Goal: Communication & Community: Answer question/provide support

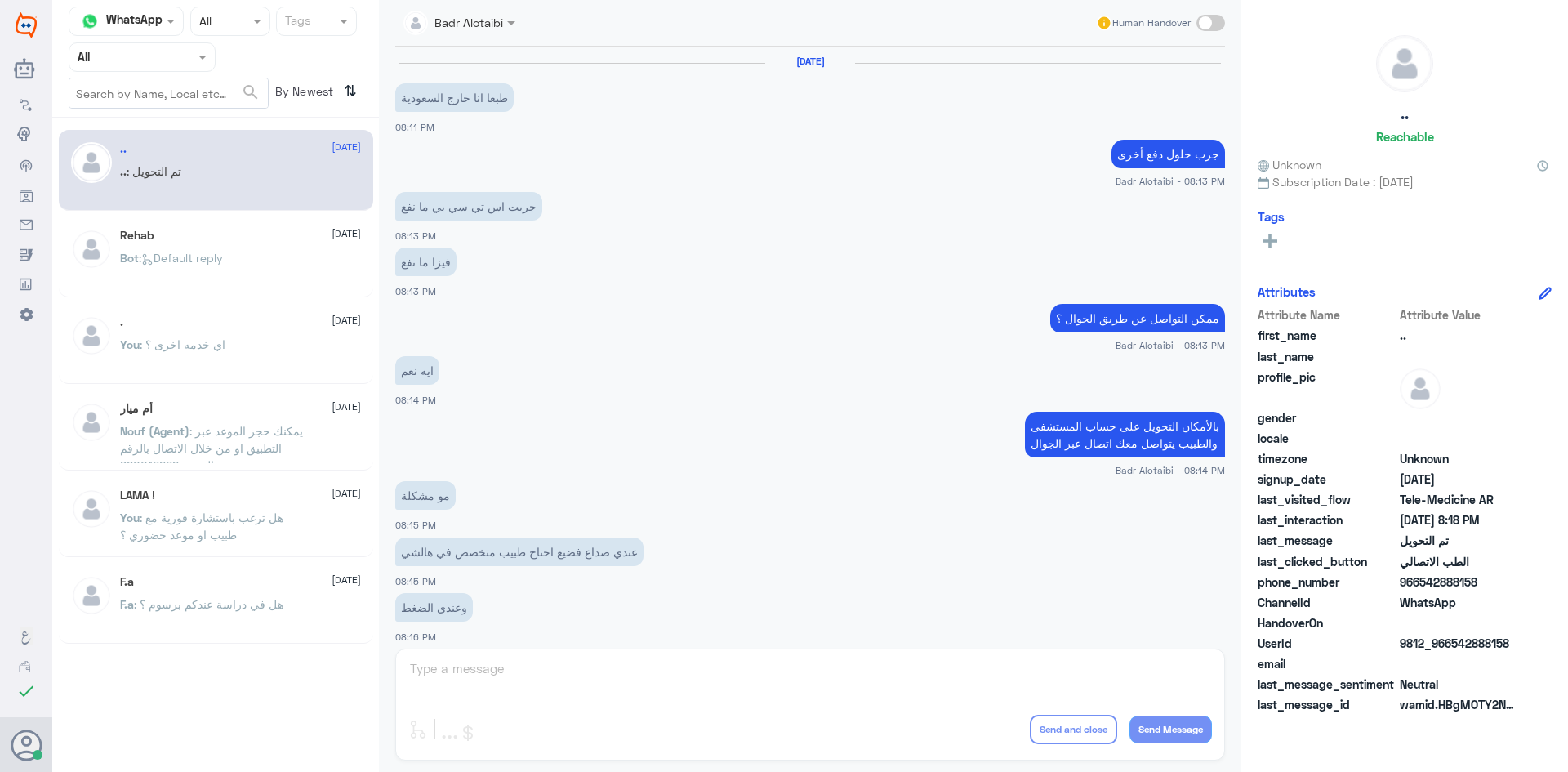
scroll to position [536, 0]
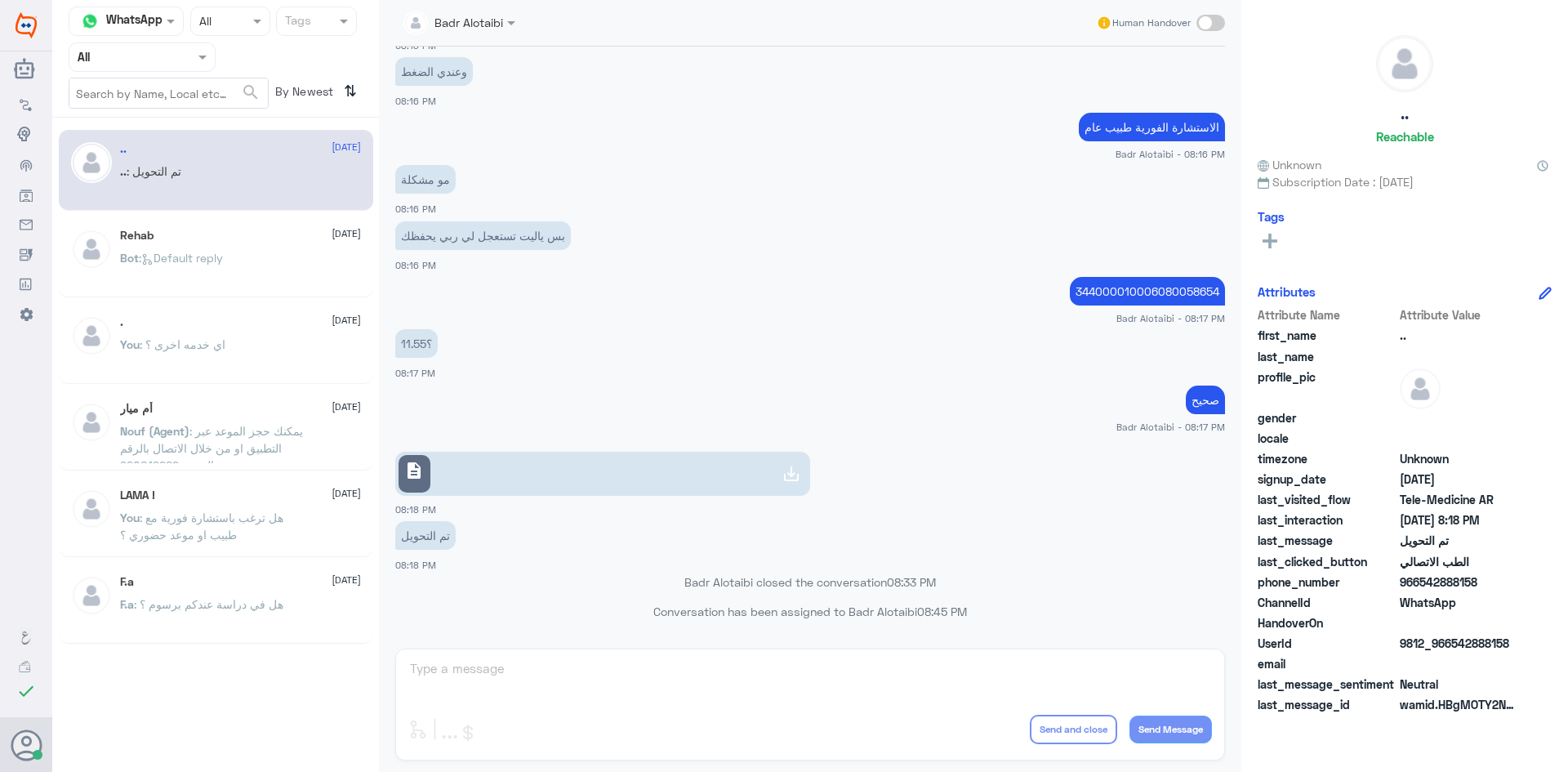
click at [166, 66] on input "text" at bounding box center [122, 56] width 90 height 19
click at [165, 113] on div "Unassigned" at bounding box center [142, 129] width 147 height 38
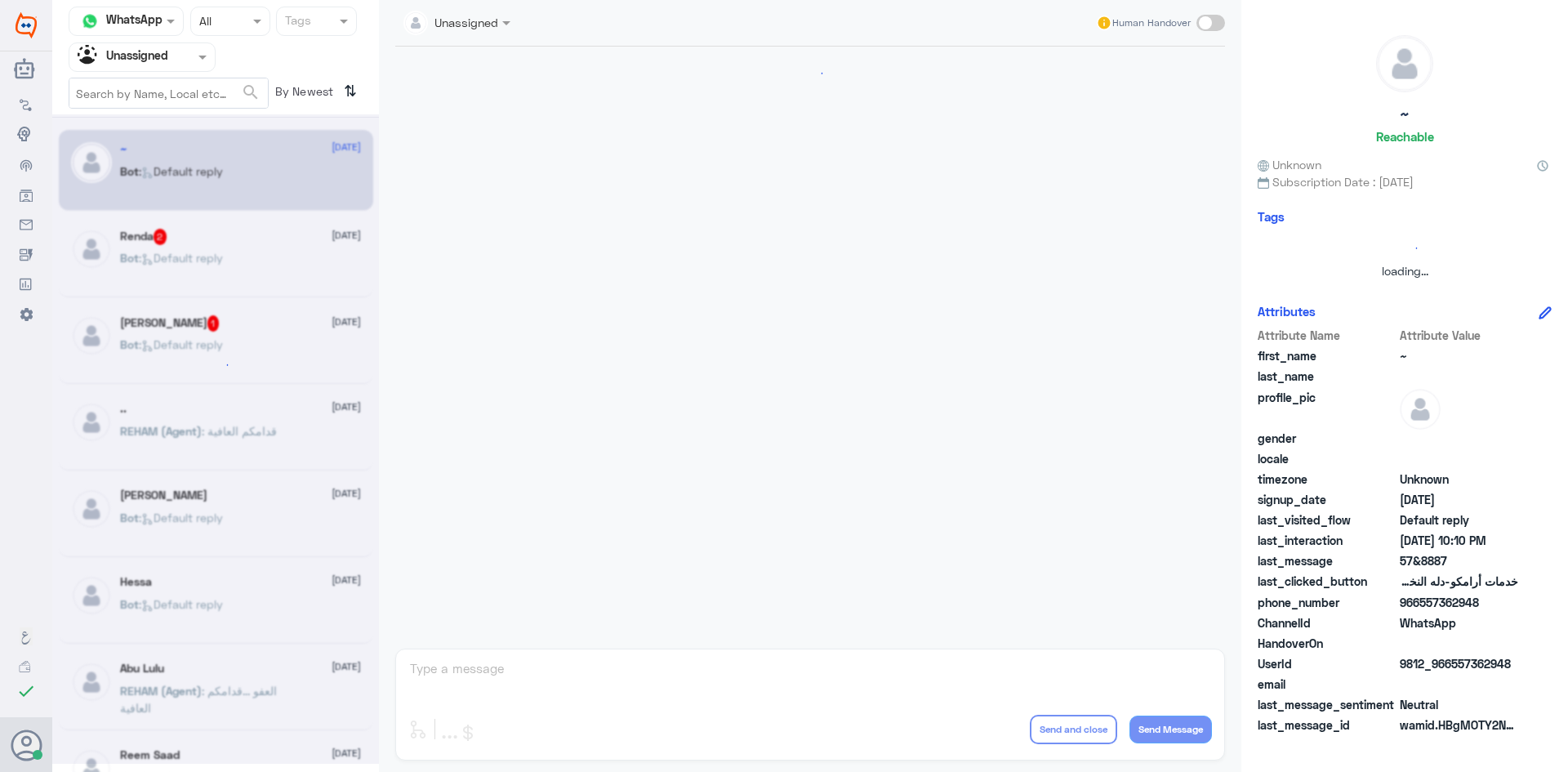
scroll to position [1016, 0]
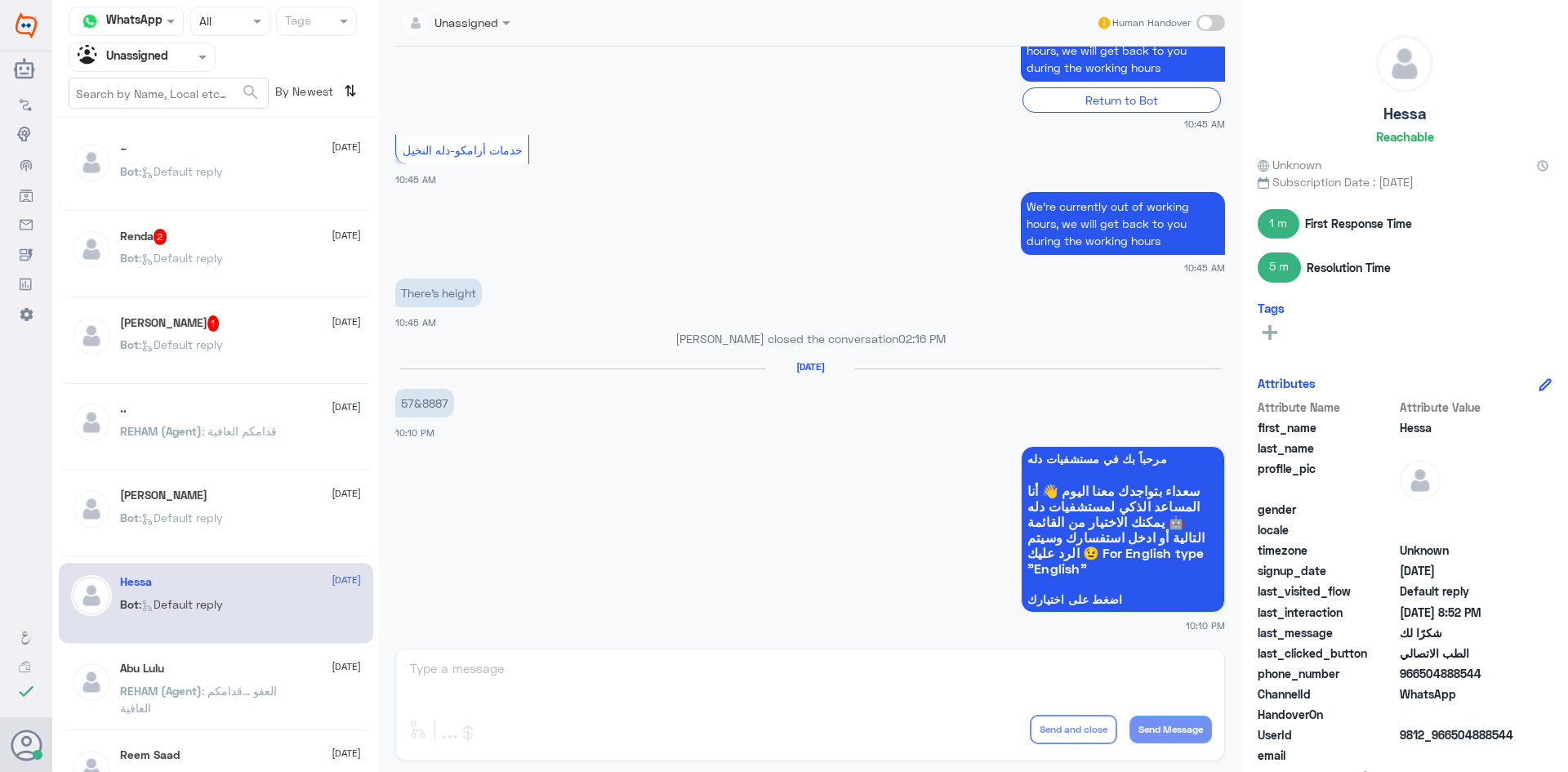
click at [142, 65] on input "text" at bounding box center [122, 56] width 90 height 19
click at [142, 101] on div "All" at bounding box center [142, 95] width 147 height 31
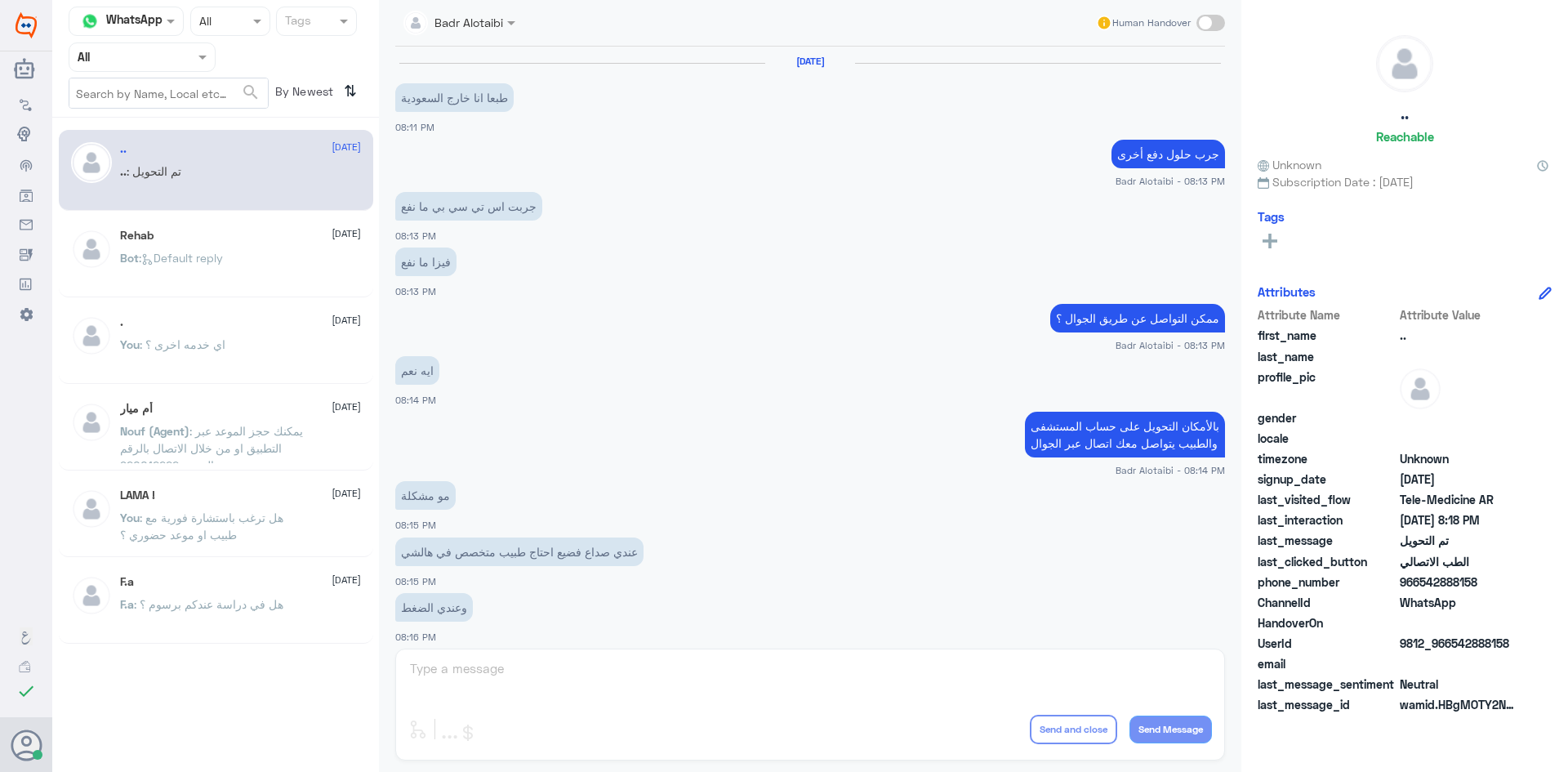
scroll to position [536, 0]
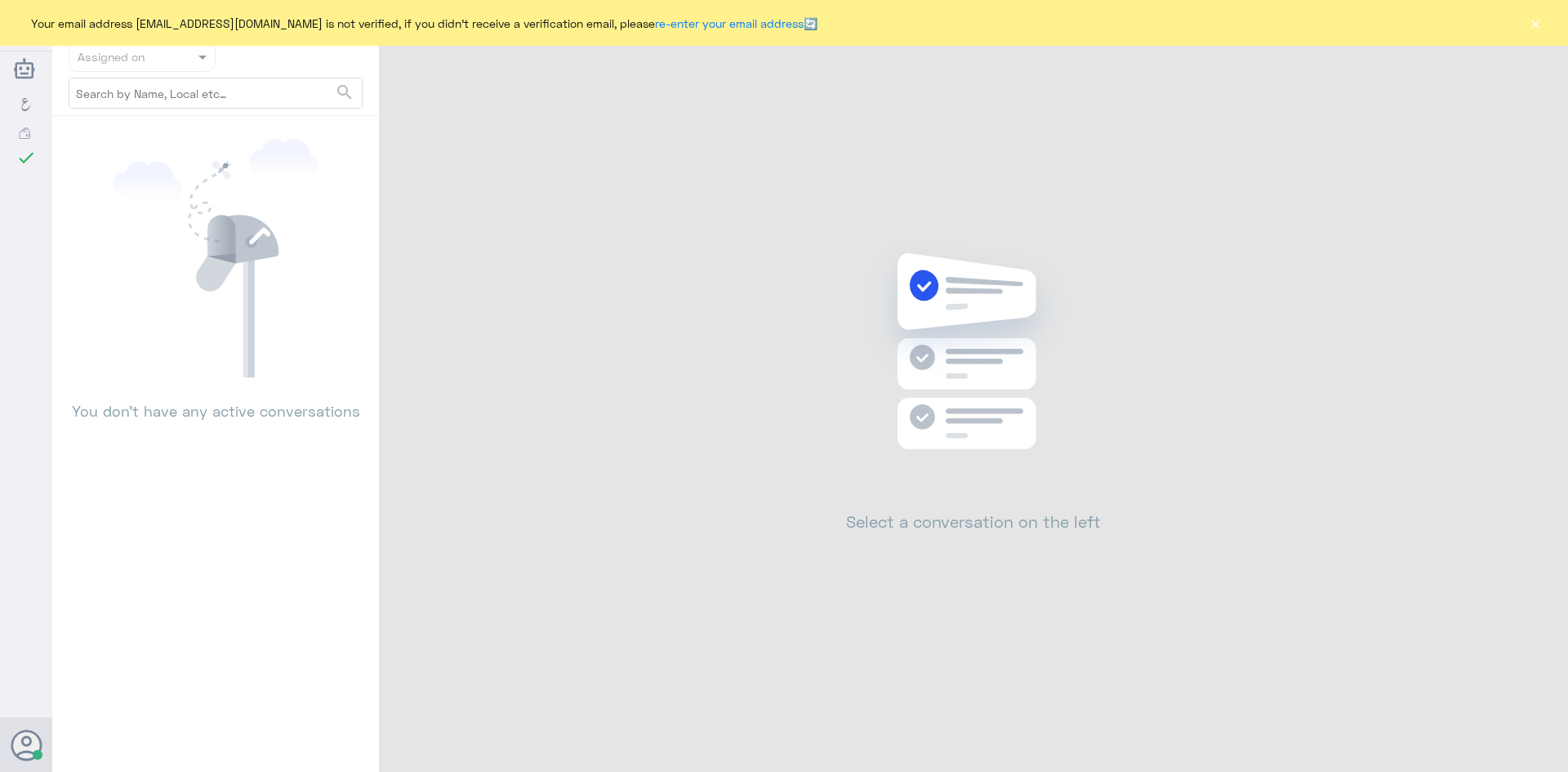
drag, startPoint x: 1544, startPoint y: 22, endPoint x: 1531, endPoint y: 23, distance: 13.0
click at [1539, 22] on div "Your email address [EMAIL_ADDRESS][DOMAIN_NAME] is not verified, if you didn't …" at bounding box center [784, 22] width 1568 height 45
click at [1527, 24] on button "×" at bounding box center [1536, 23] width 17 height 17
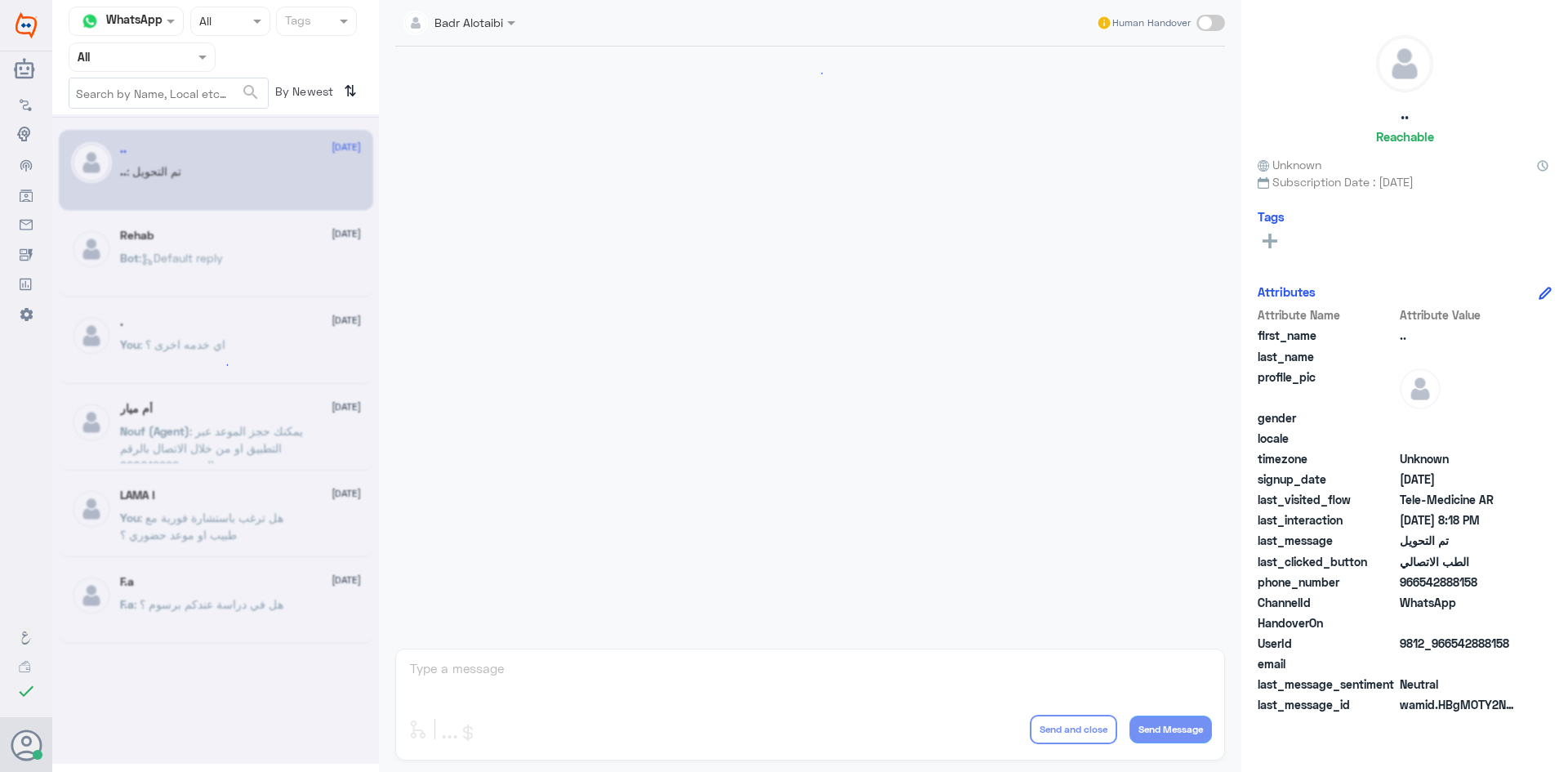
scroll to position [536, 0]
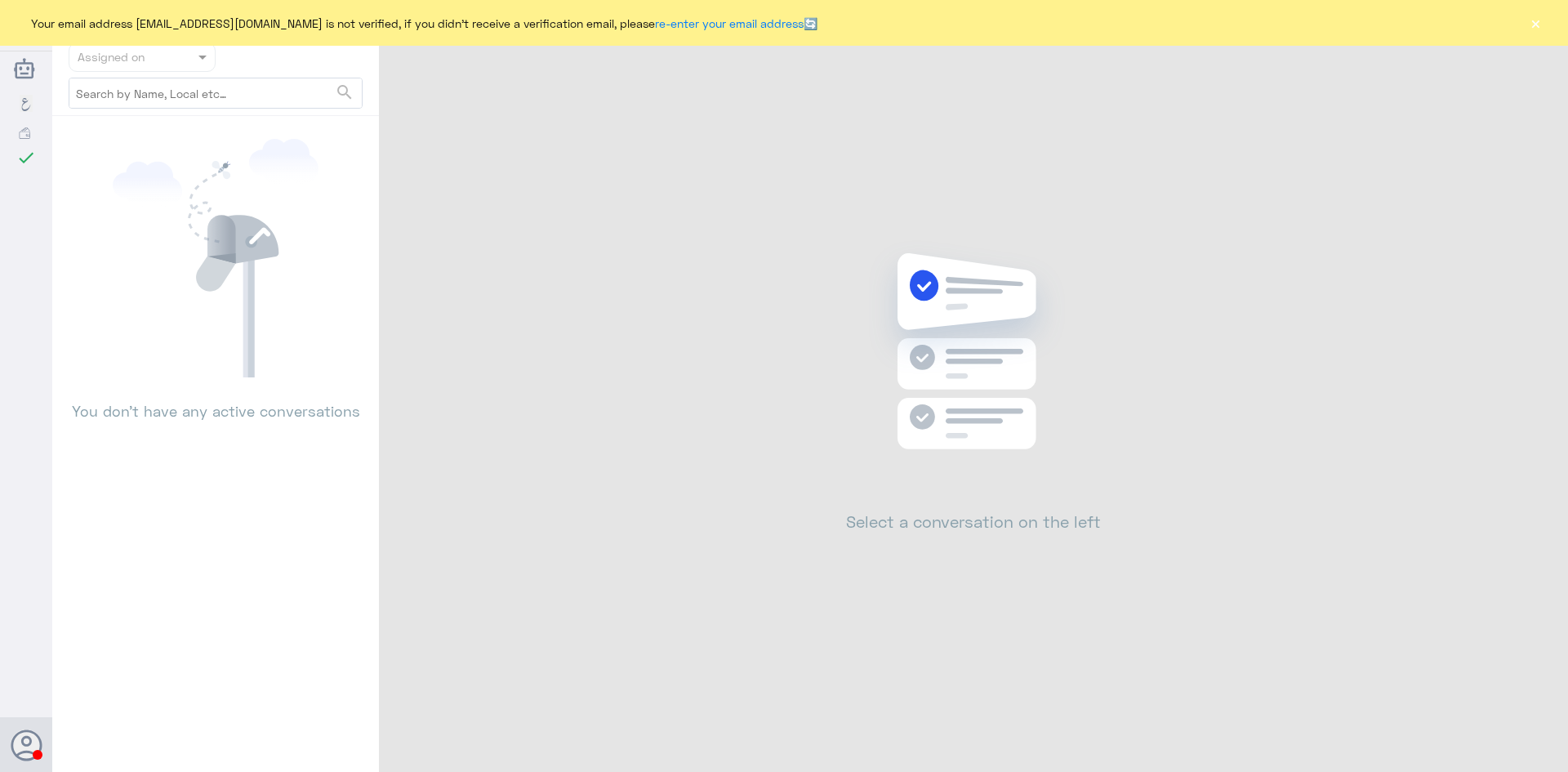
click at [1533, 26] on button "×" at bounding box center [1536, 23] width 17 height 17
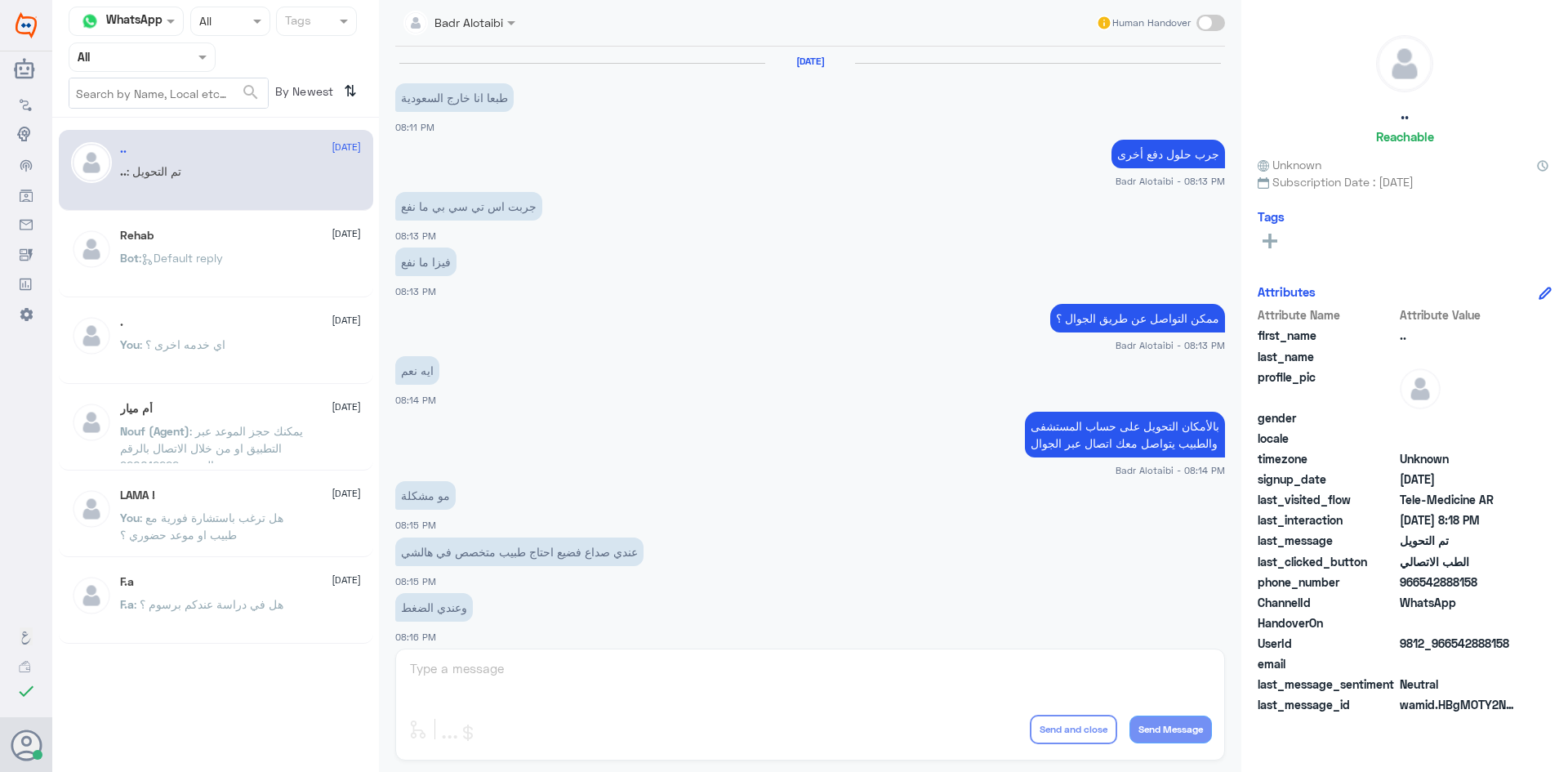
scroll to position [536, 0]
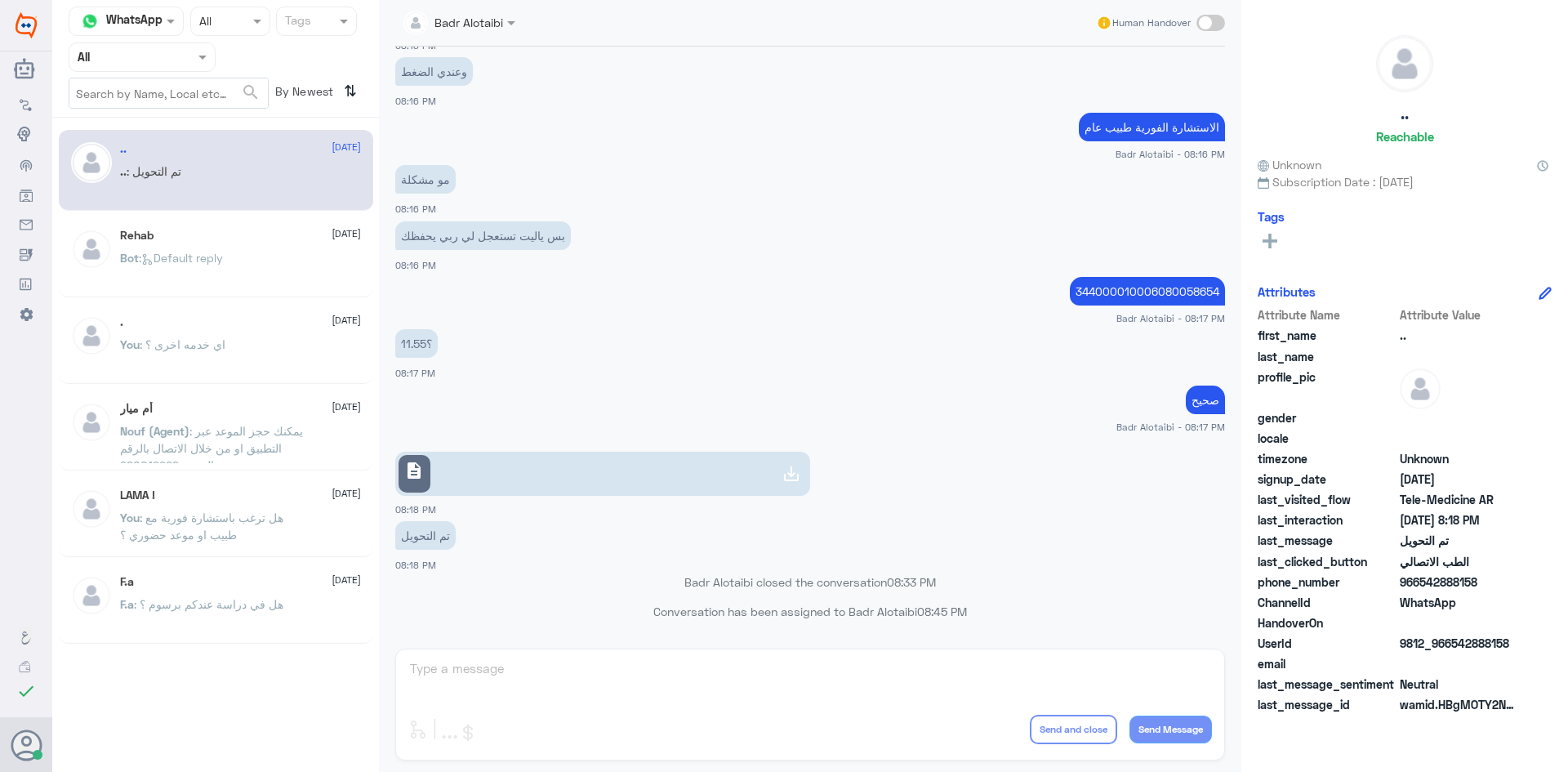
click at [632, 370] on div "11.55؟ 08:17 PM" at bounding box center [809, 353] width 830 height 56
drag, startPoint x: 574, startPoint y: 302, endPoint x: 522, endPoint y: 316, distance: 53.9
click at [522, 316] on div "344000010006080058654 [PERSON_NAME] - 08:17 PM" at bounding box center [809, 299] width 830 height 53
click at [724, 293] on app-msgs-text "344000010006080058654" at bounding box center [809, 292] width 830 height 31
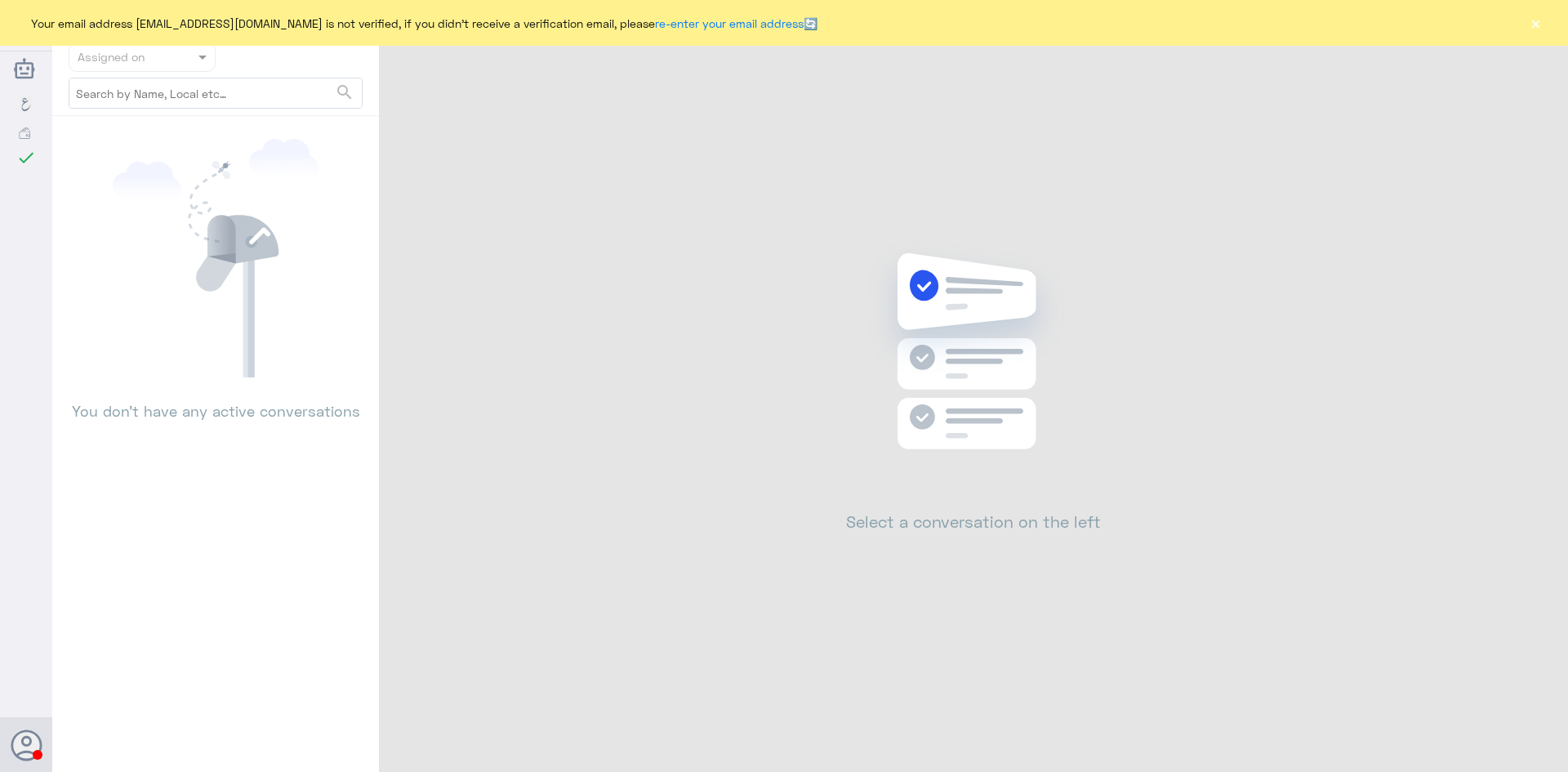
click at [1534, 20] on button "×" at bounding box center [1536, 23] width 17 height 17
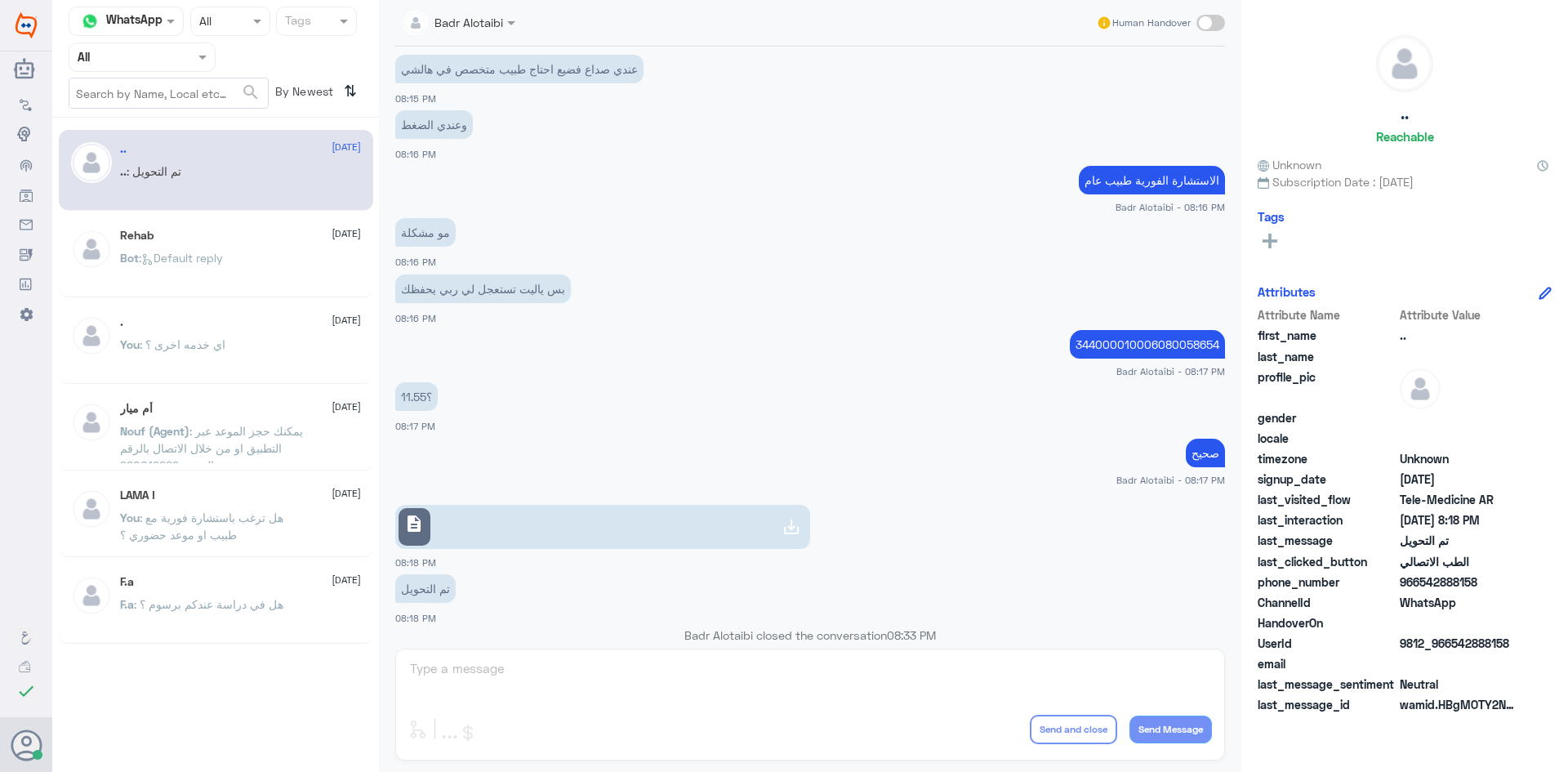
scroll to position [454, 0]
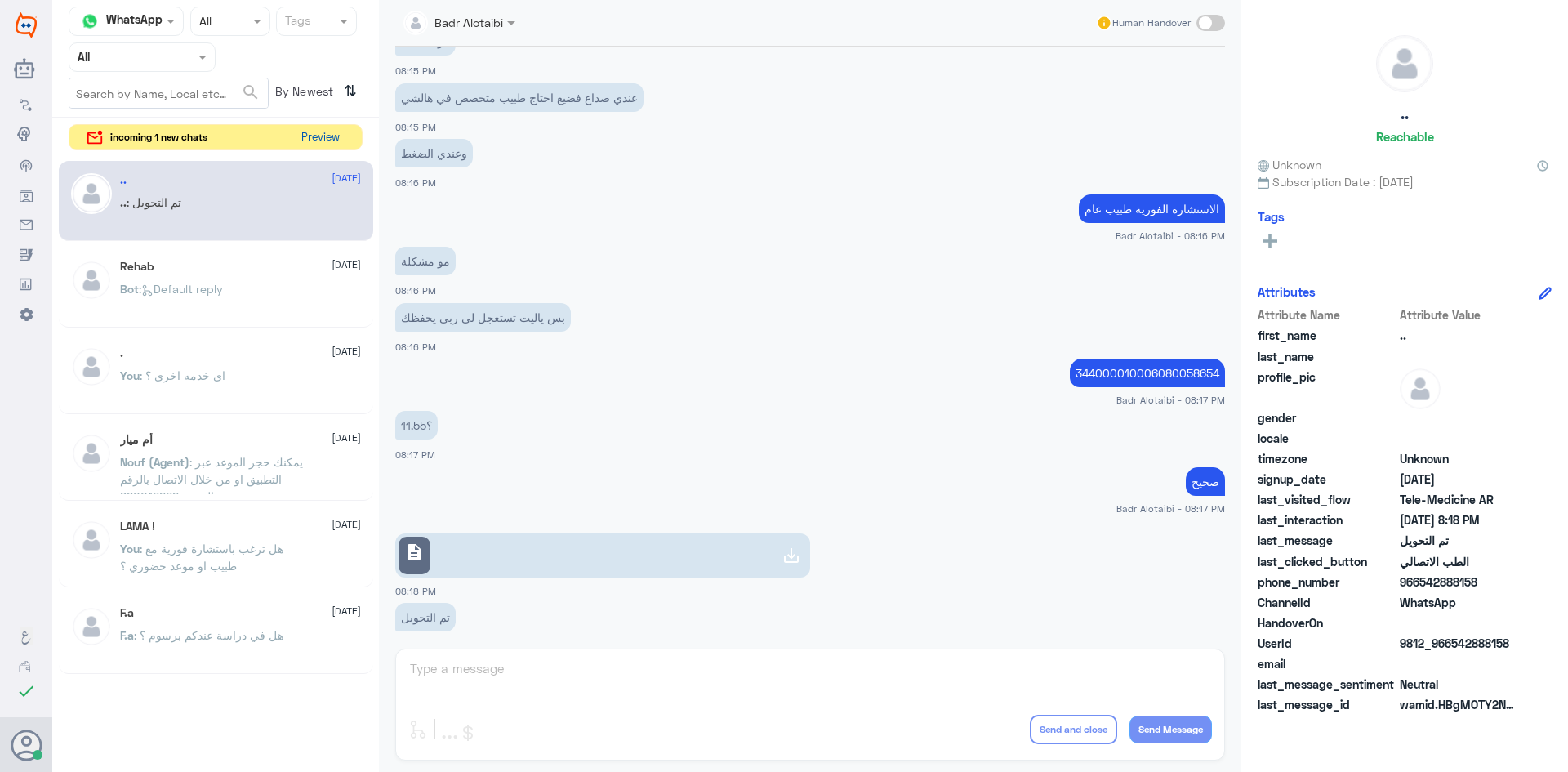
click at [318, 140] on button "Preview" at bounding box center [320, 137] width 51 height 25
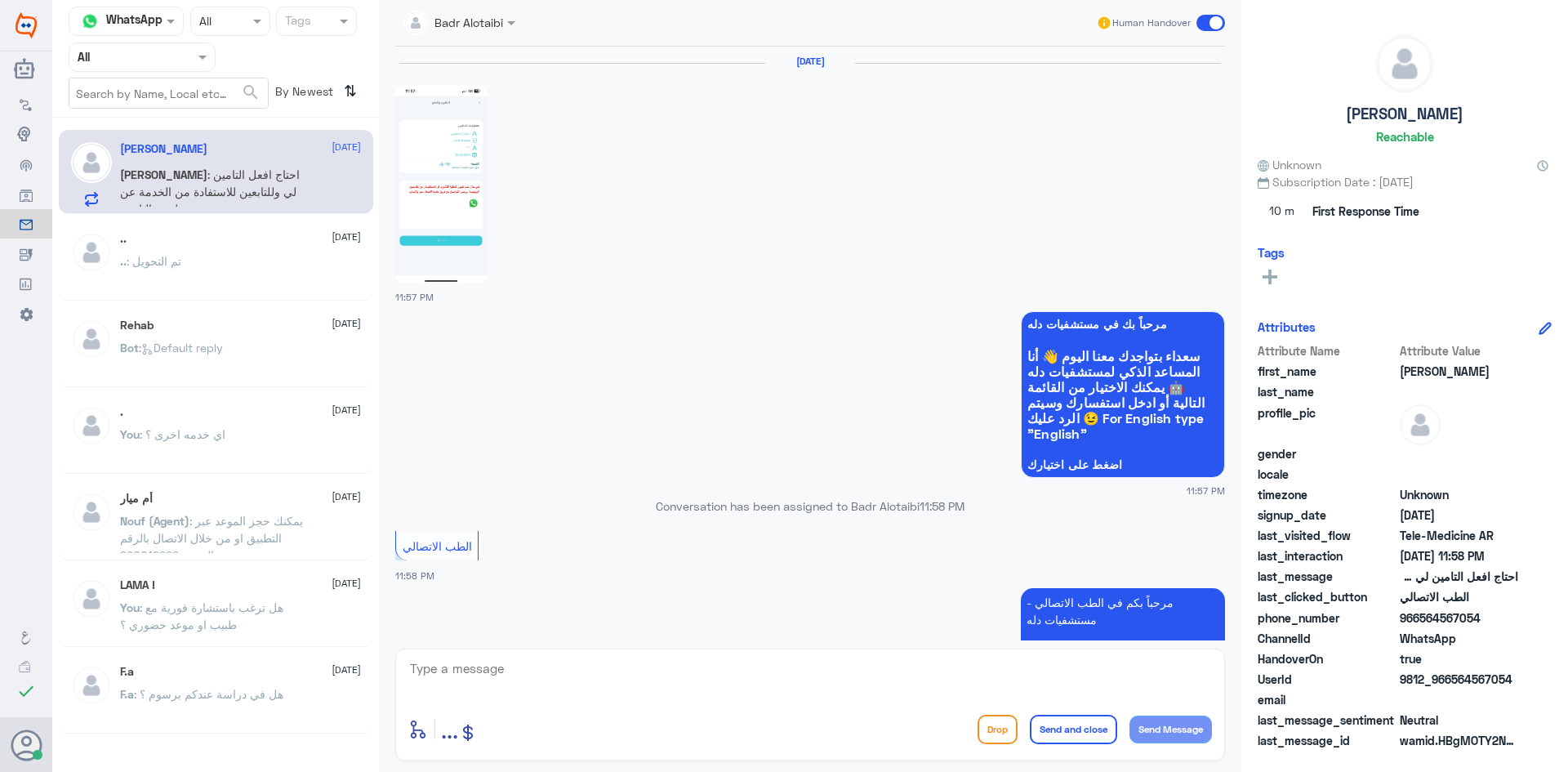
scroll to position [209, 0]
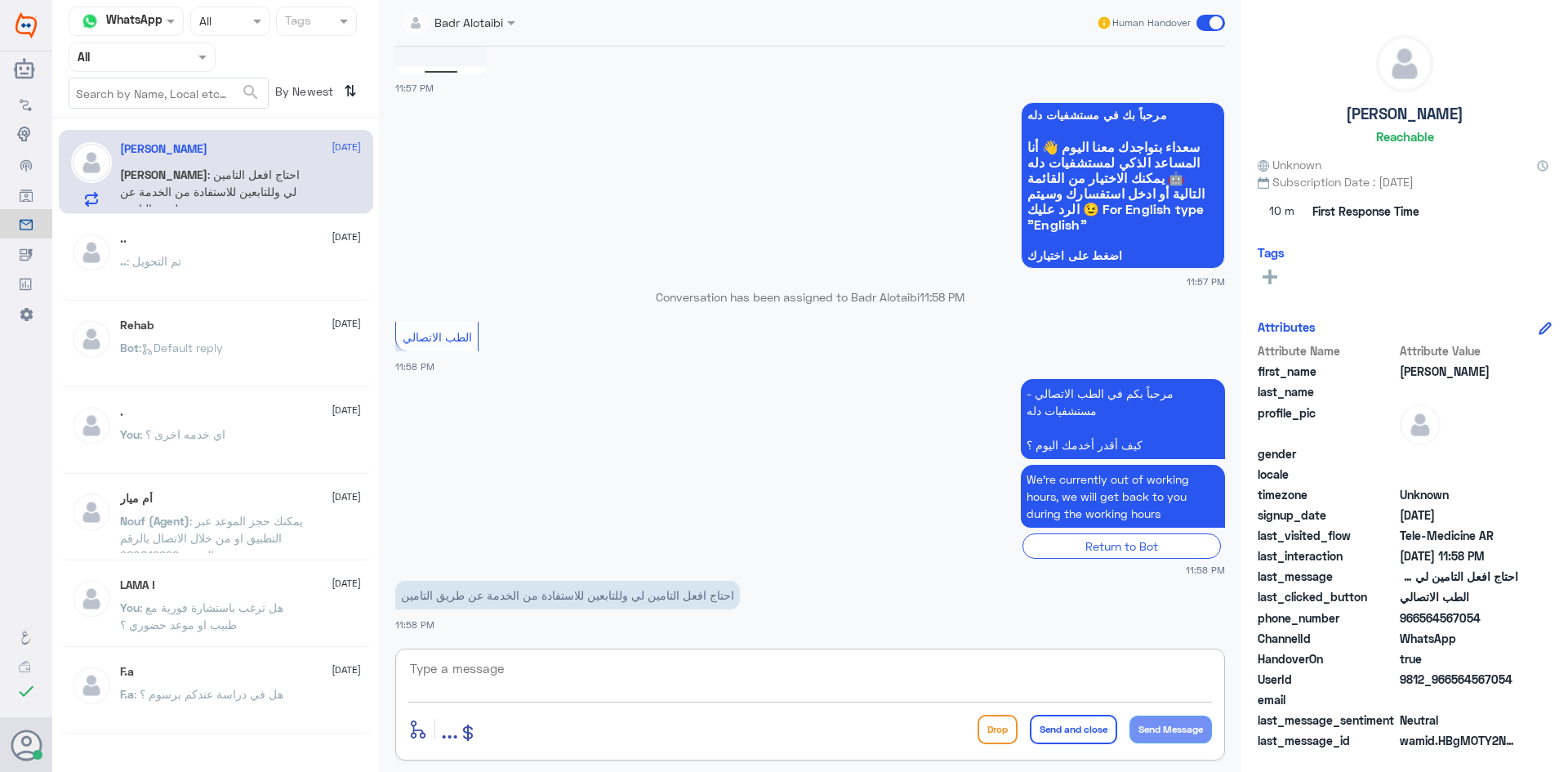
click at [710, 679] on textarea at bounding box center [810, 678] width 804 height 40
type textarea "مرحبا معك بدر من الطب الاتصالي"
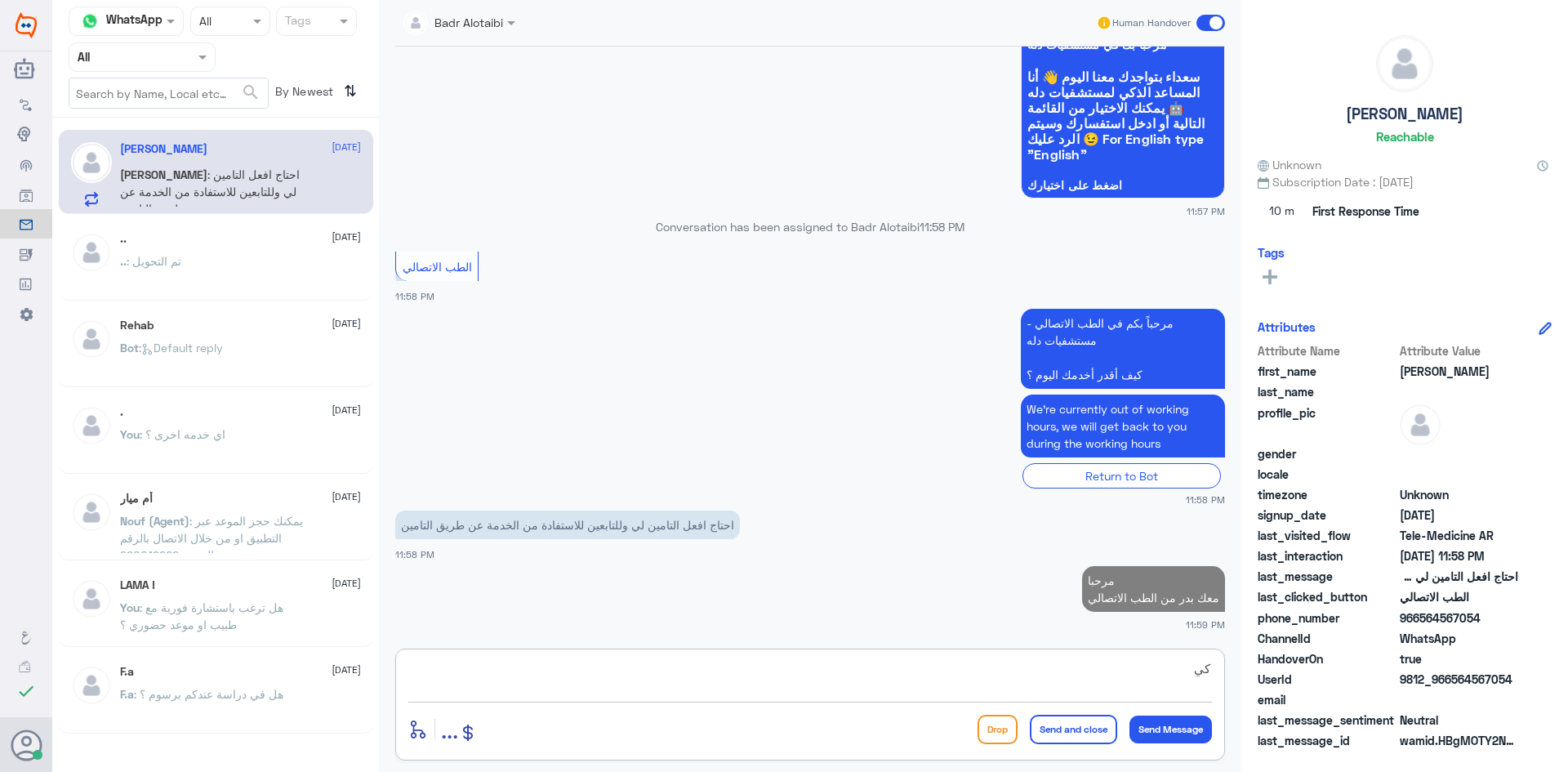
type textarea "ك"
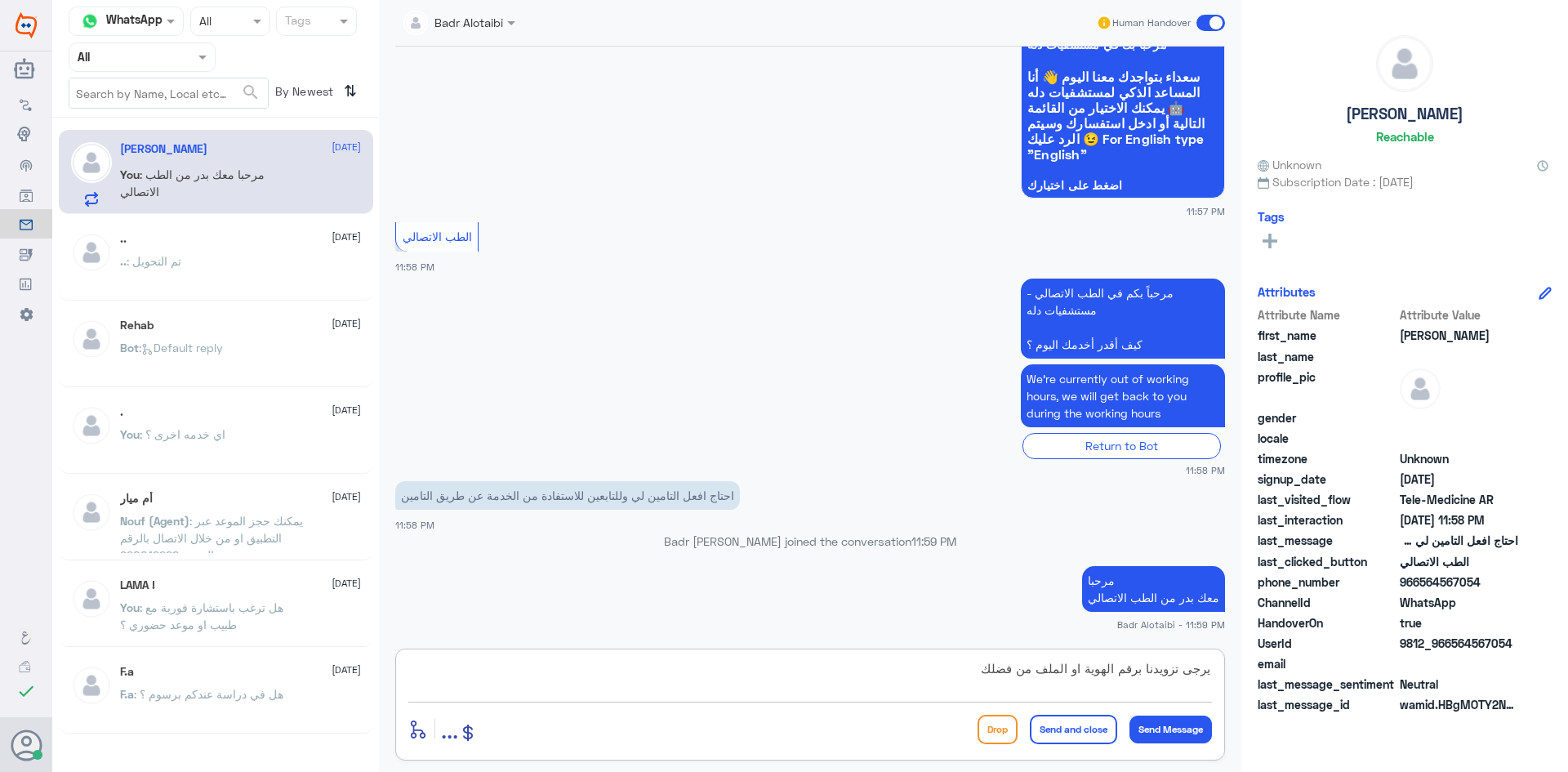
type textarea "يرجى تزويدنا برقم الهوية او الملف من فضلك"
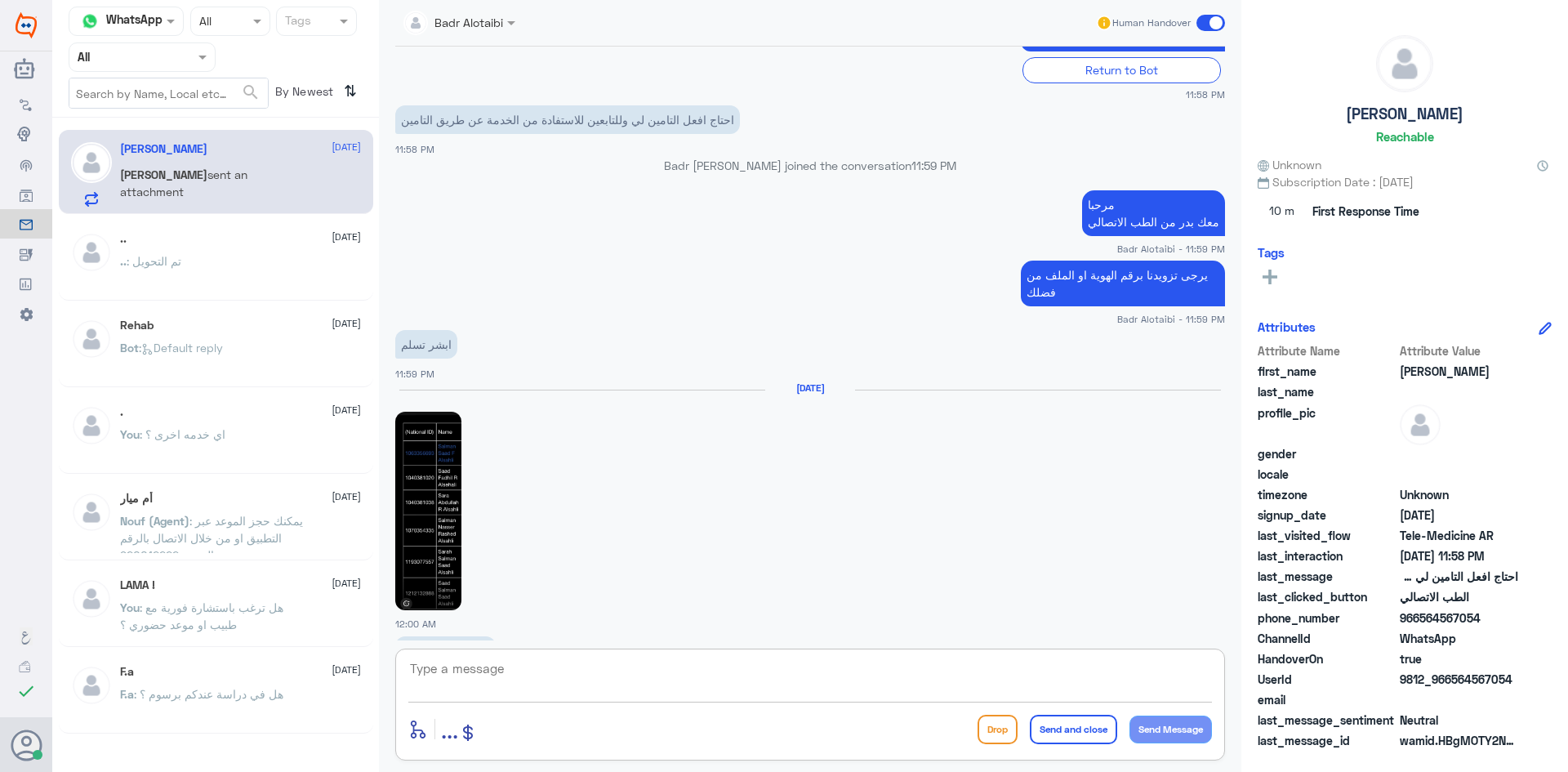
scroll to position [711, 0]
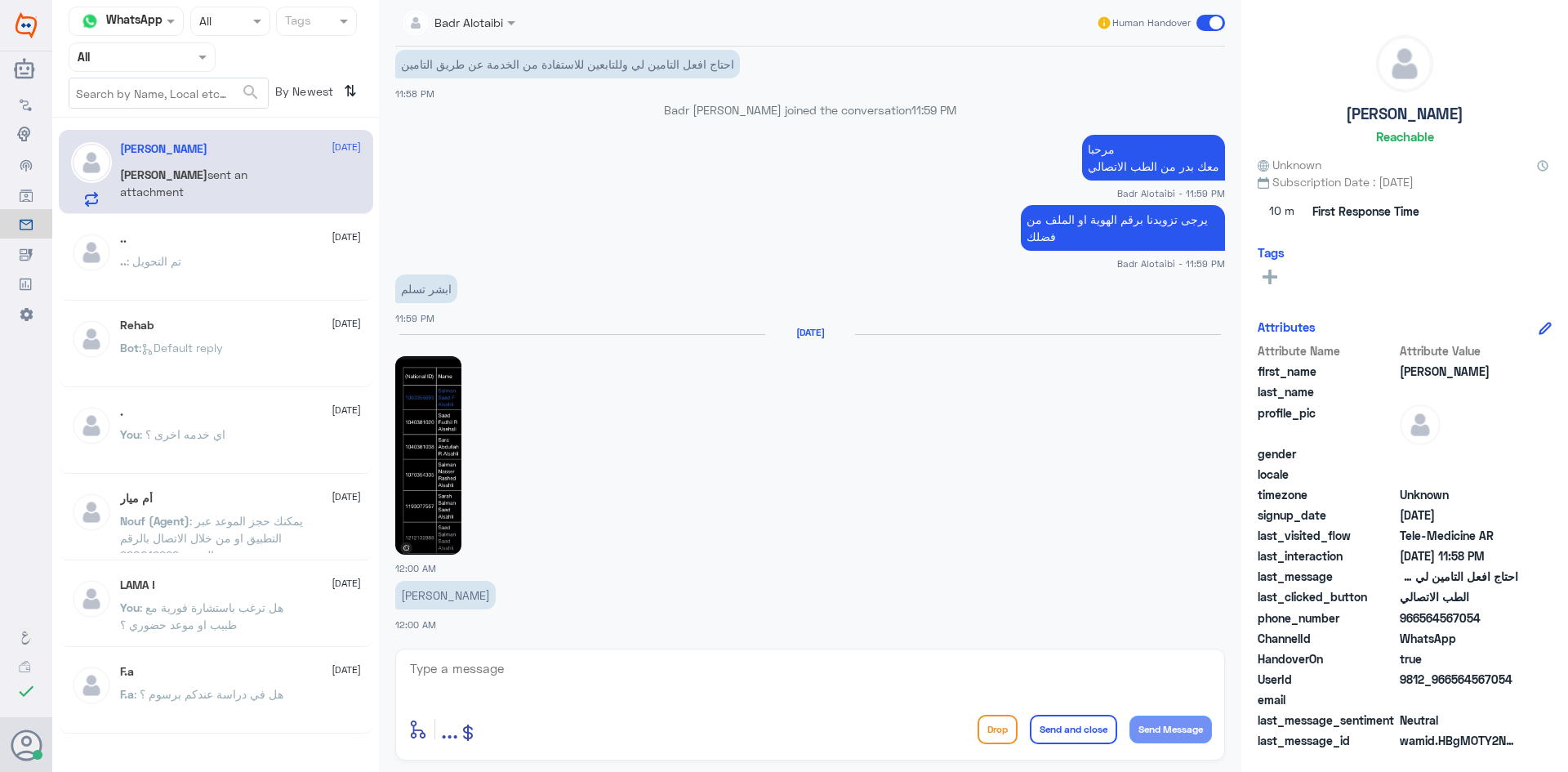
click at [443, 448] on img at bounding box center [428, 455] width 67 height 199
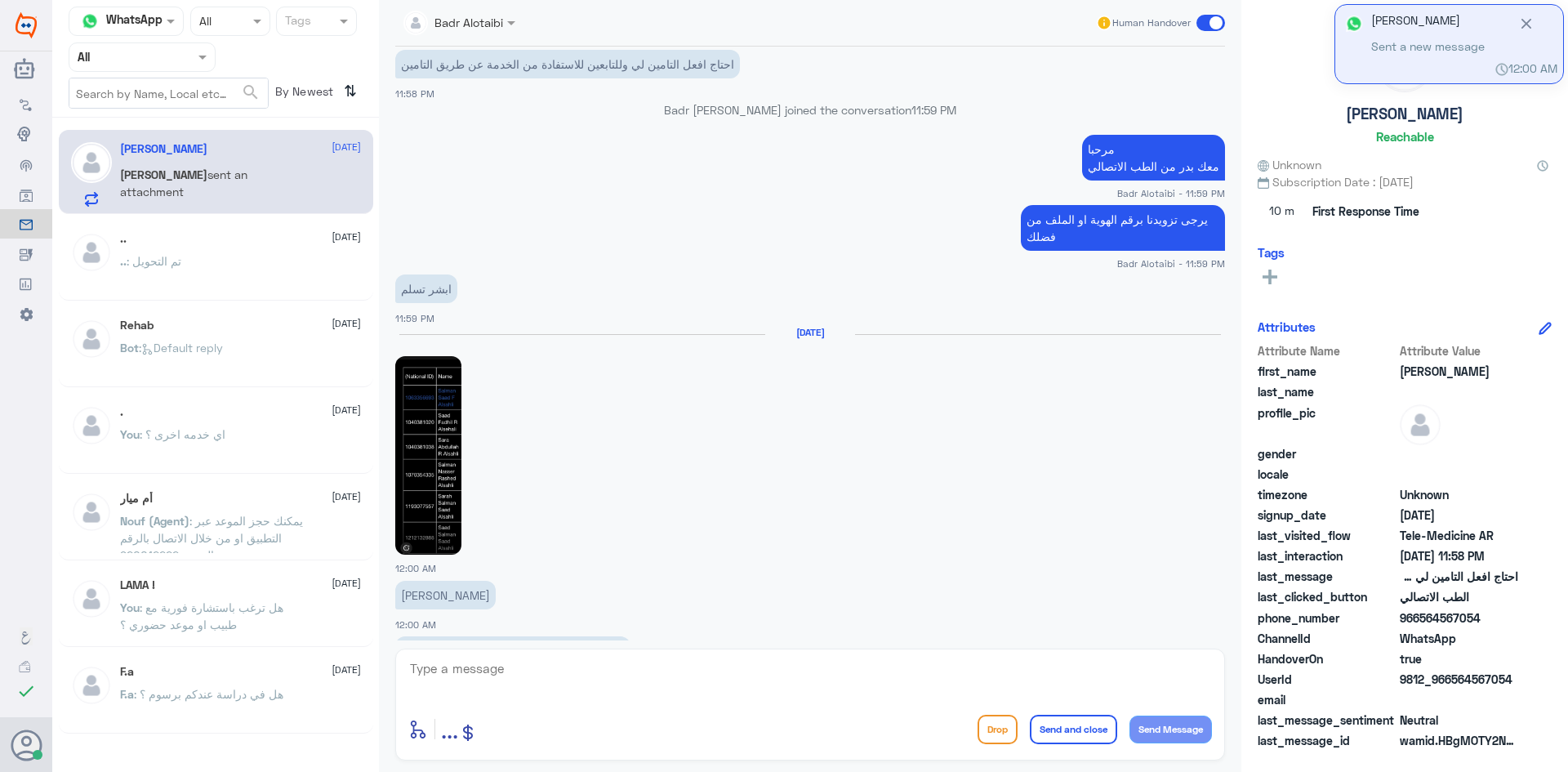
scroll to position [767, 0]
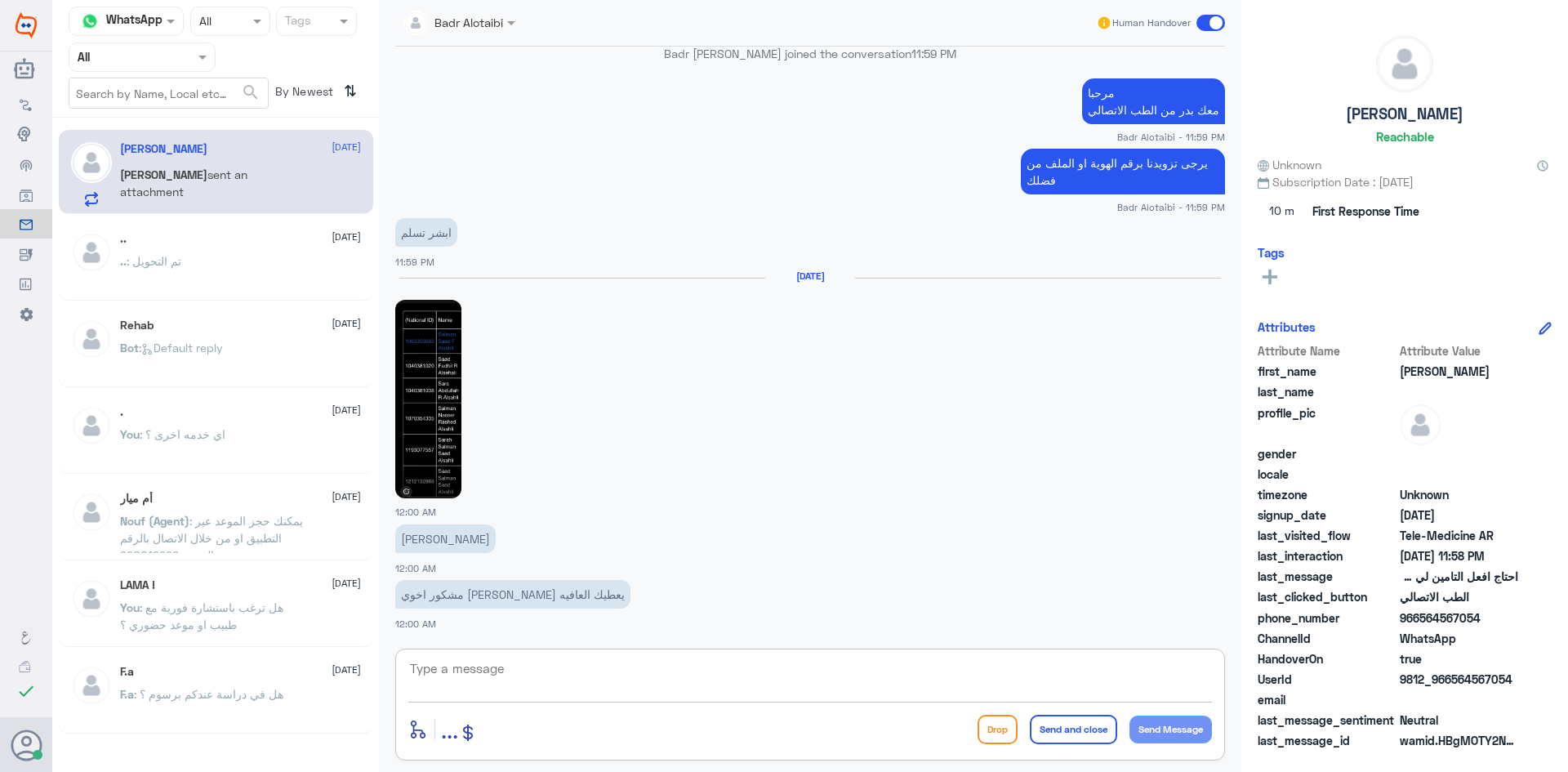
click at [715, 673] on textarea at bounding box center [810, 678] width 804 height 40
type textarea "ي"
type textarea "س"
type textarea "يعافيك سوف يتم التحديث"
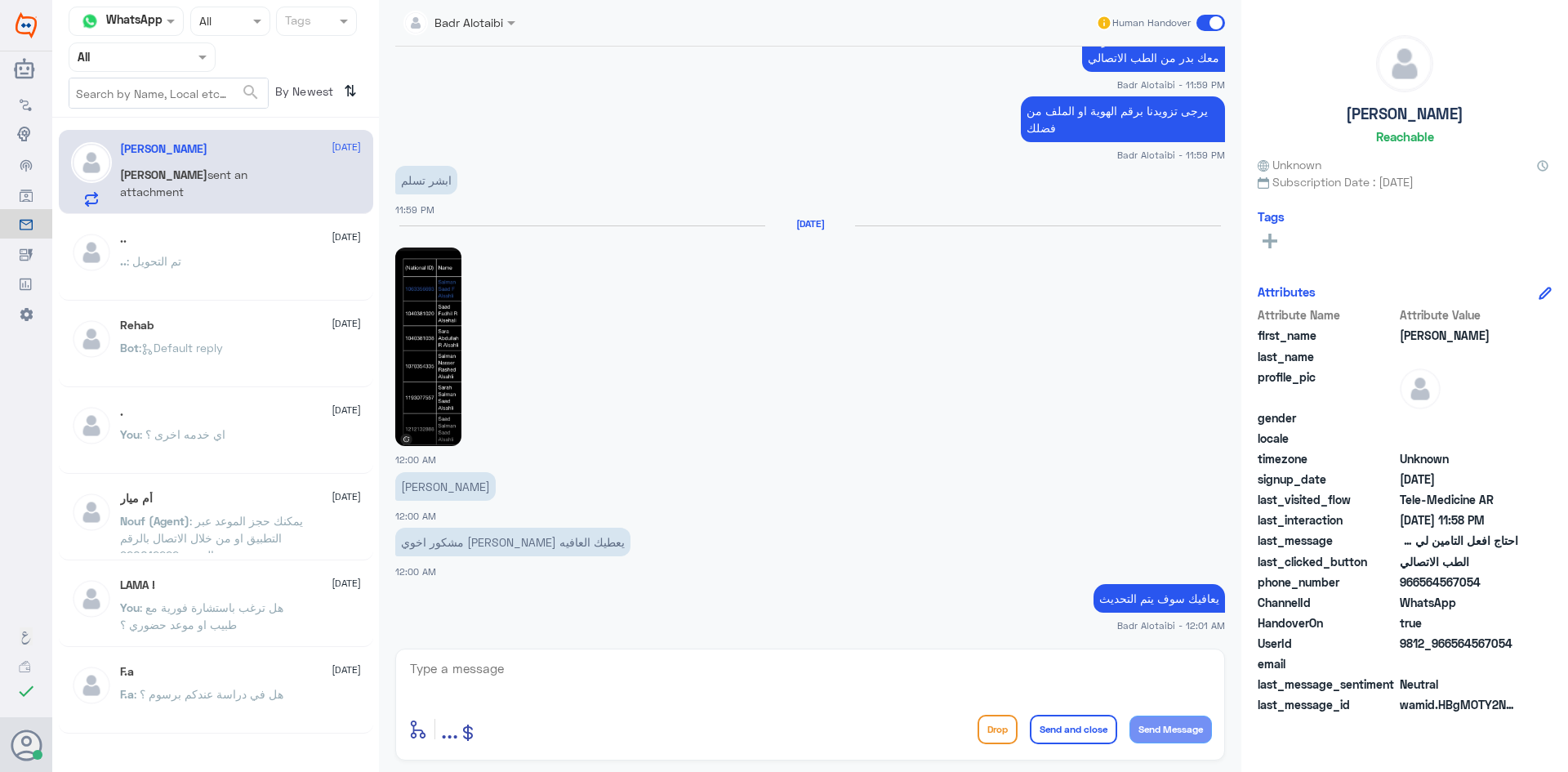
click at [447, 371] on img at bounding box center [428, 347] width 67 height 199
drag, startPoint x: 1512, startPoint y: 643, endPoint x: 1454, endPoint y: 652, distance: 58.7
click at [1454, 652] on span "9812_966564567054" at bounding box center [1460, 643] width 118 height 18
copy span "564567054"
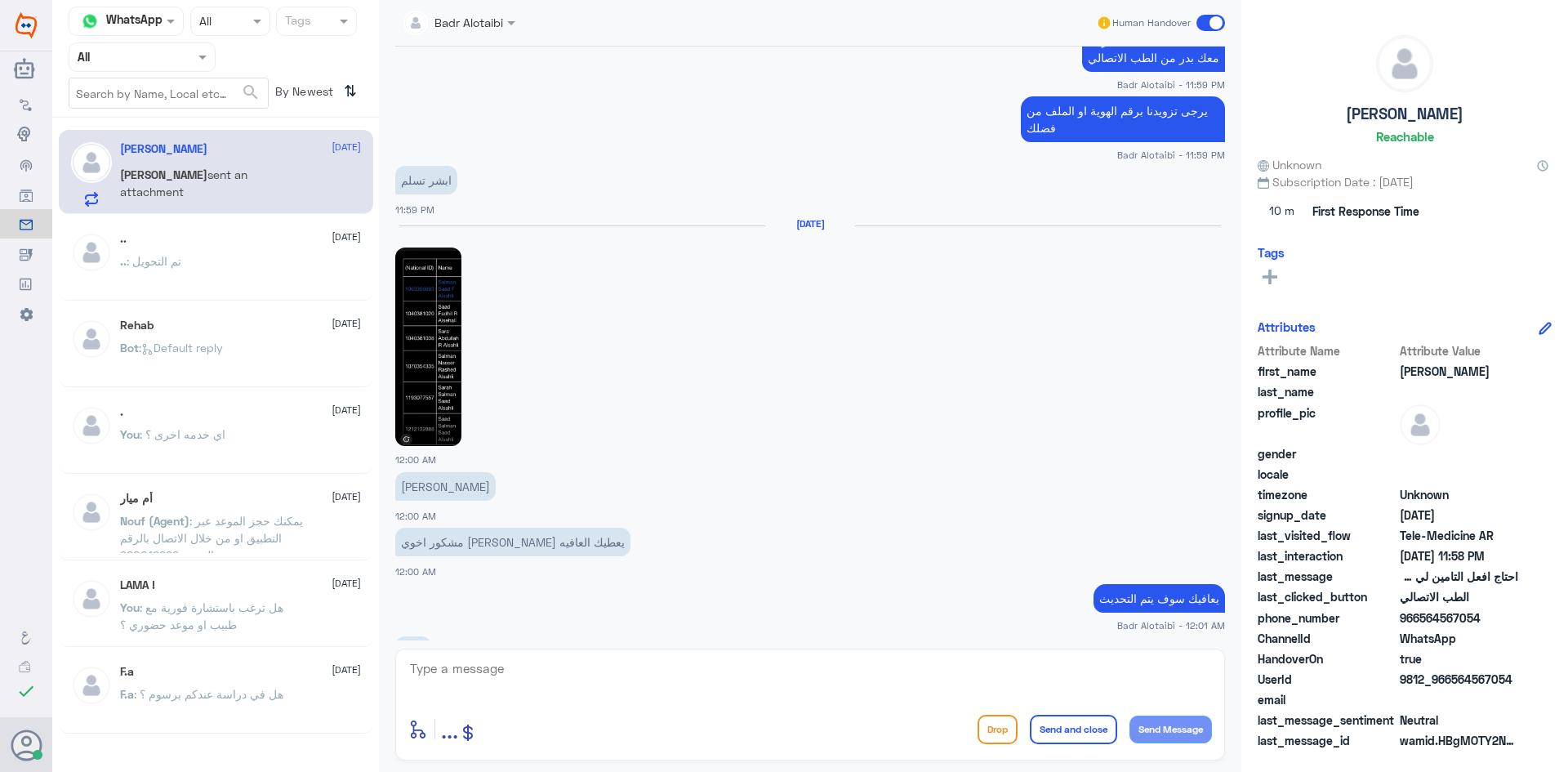
scroll to position [876, 0]
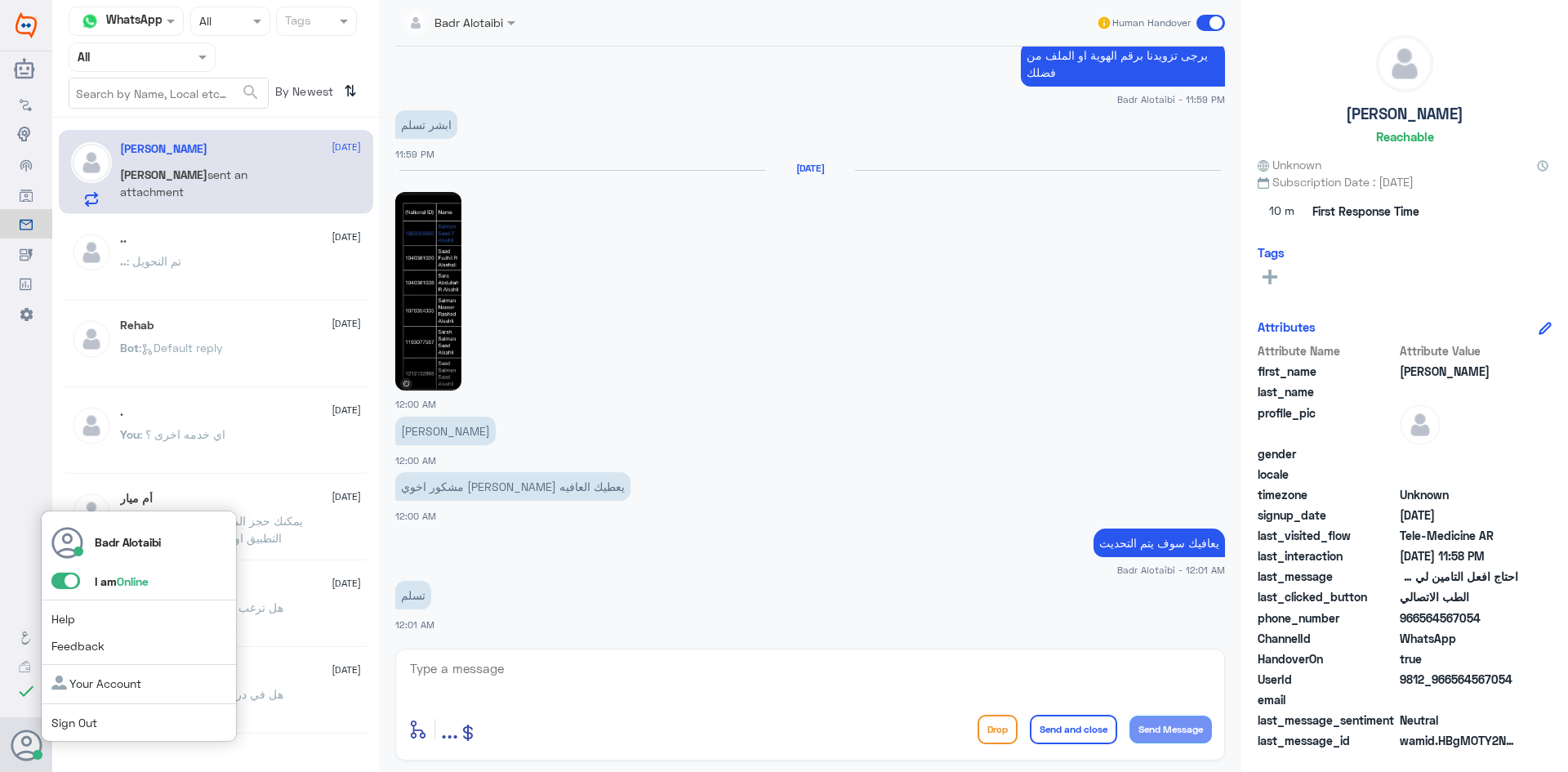
click at [59, 586] on span at bounding box center [66, 581] width 29 height 17
click at [0, 0] on input "checkbox" at bounding box center [0, 0] width 0 height 0
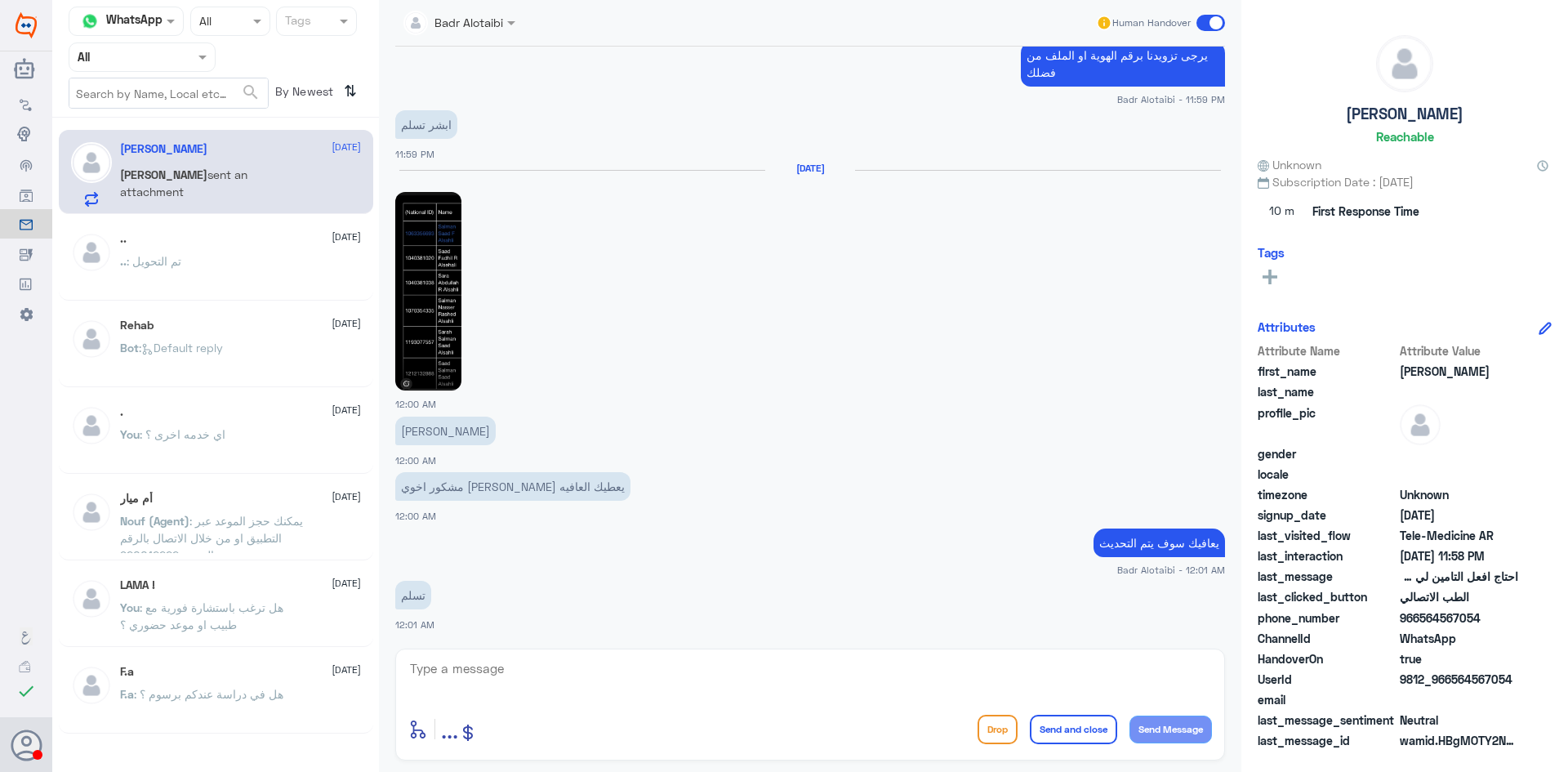
click at [861, 683] on textarea at bounding box center [810, 678] width 804 height 40
type textarea "تم تحديث جميع الملفات"
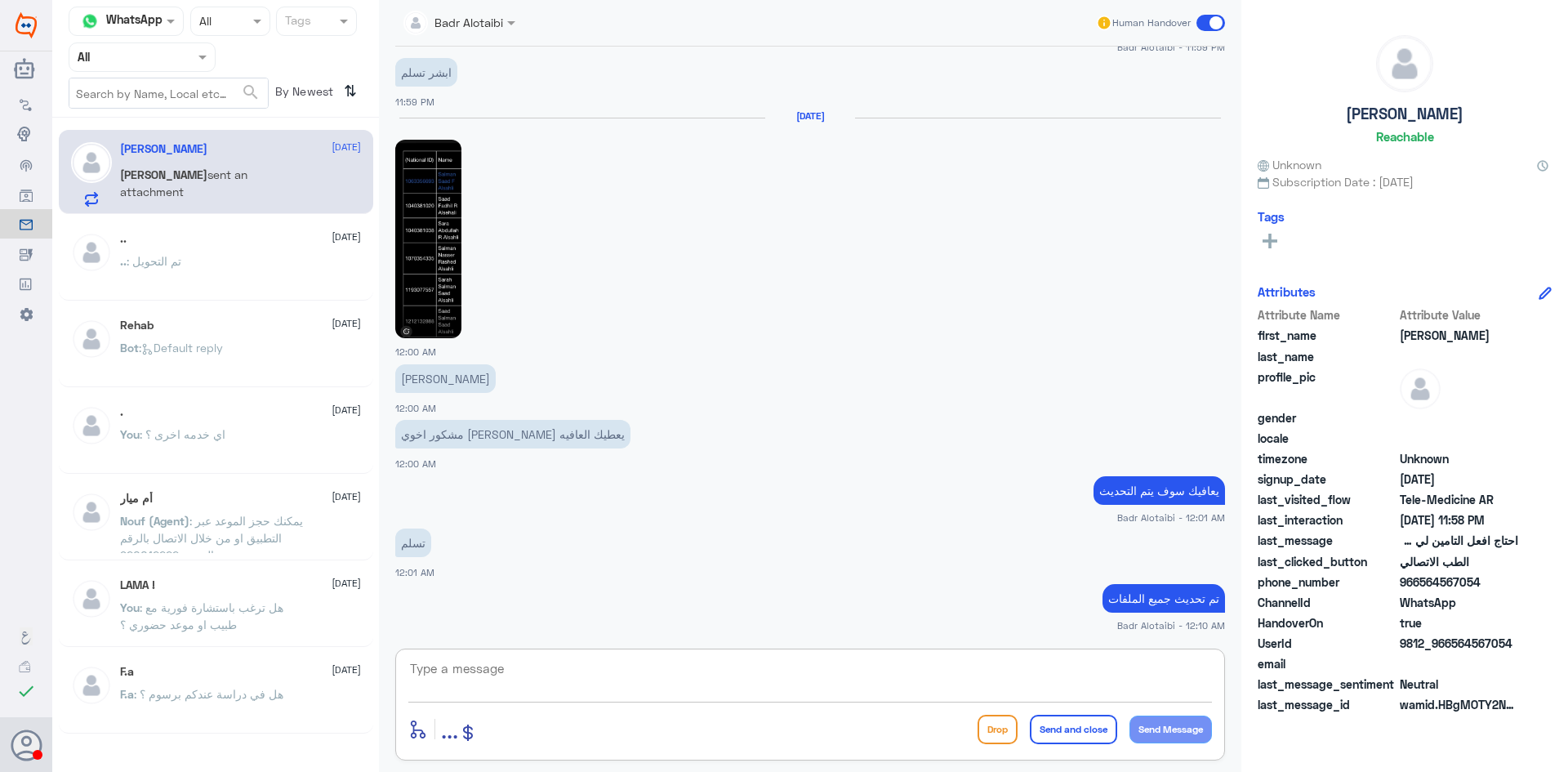
paste textarea "يمكنك تسجيل دخولك للتطبيق، واختر أيقونة "استشارة فورية" لطلب صرف الأدوية، أو إج…"
type textarea "يمكنك تسجيل دخولك للتطبيق، واختر أيقونة "استشارة فورية" لطلب صرف الأدوية، أو إج…"
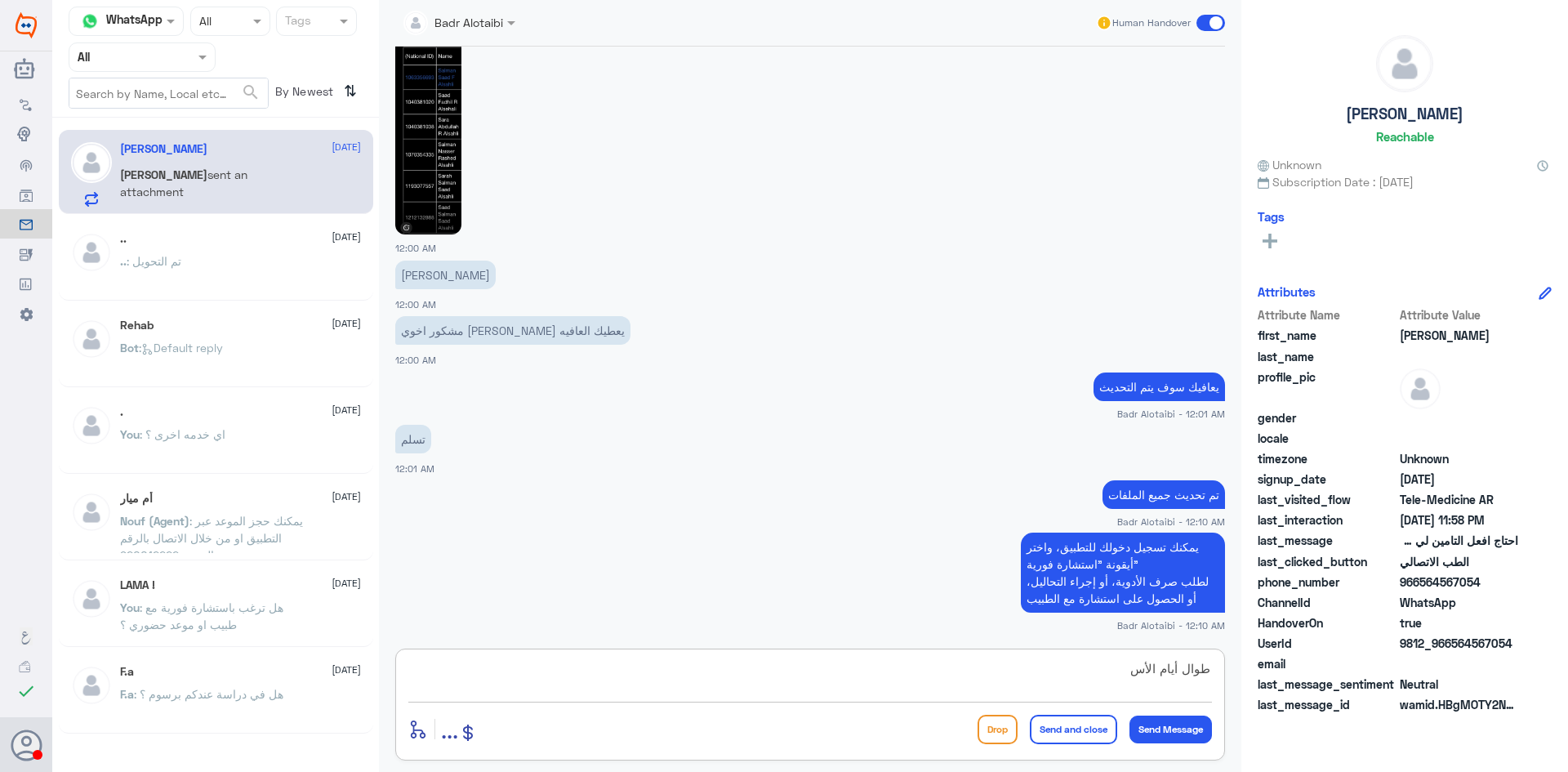
scroll to position [1088, 0]
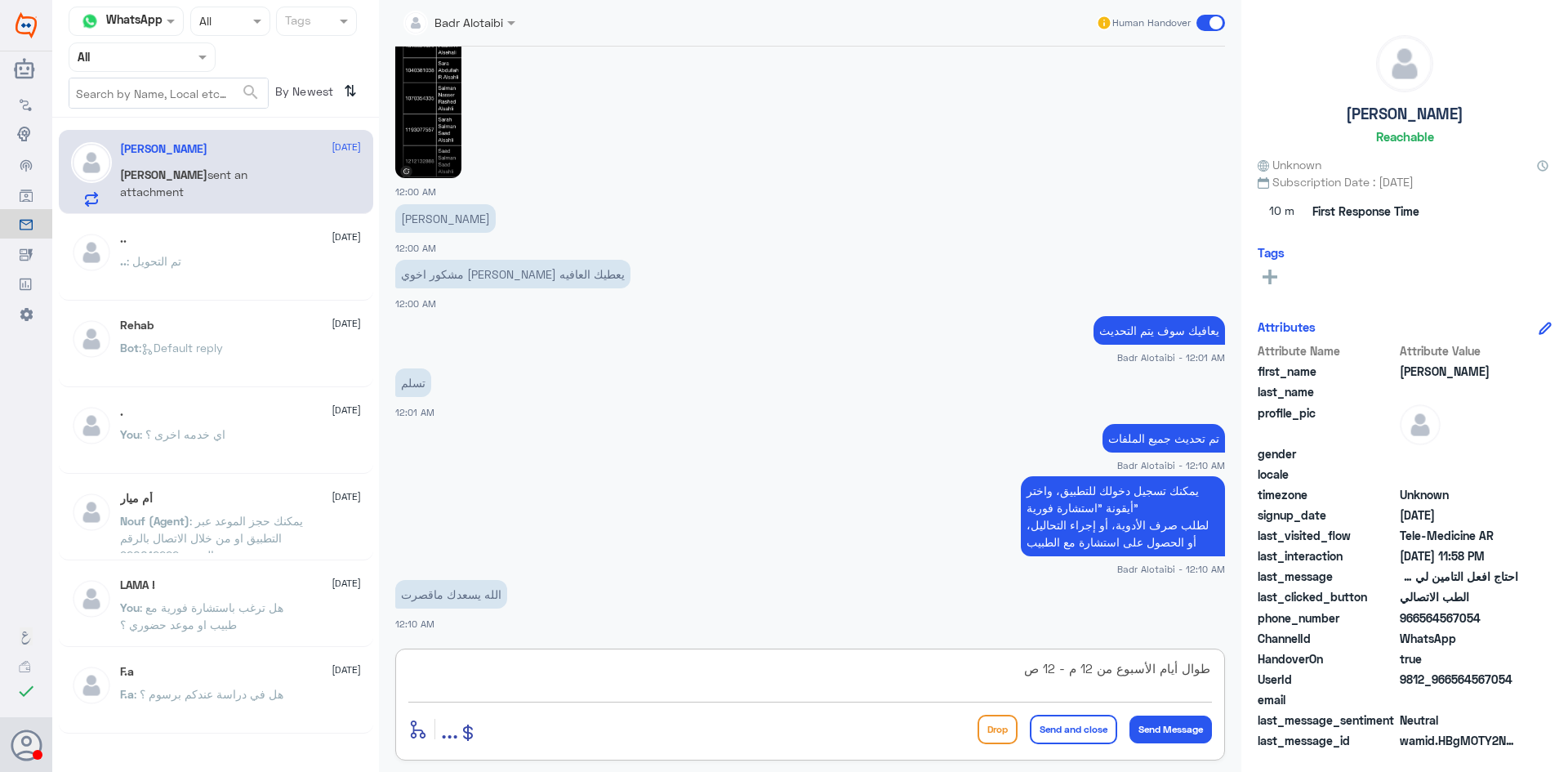
type textarea "طوال أيام الأسبوع من 12 م - 12 ص"
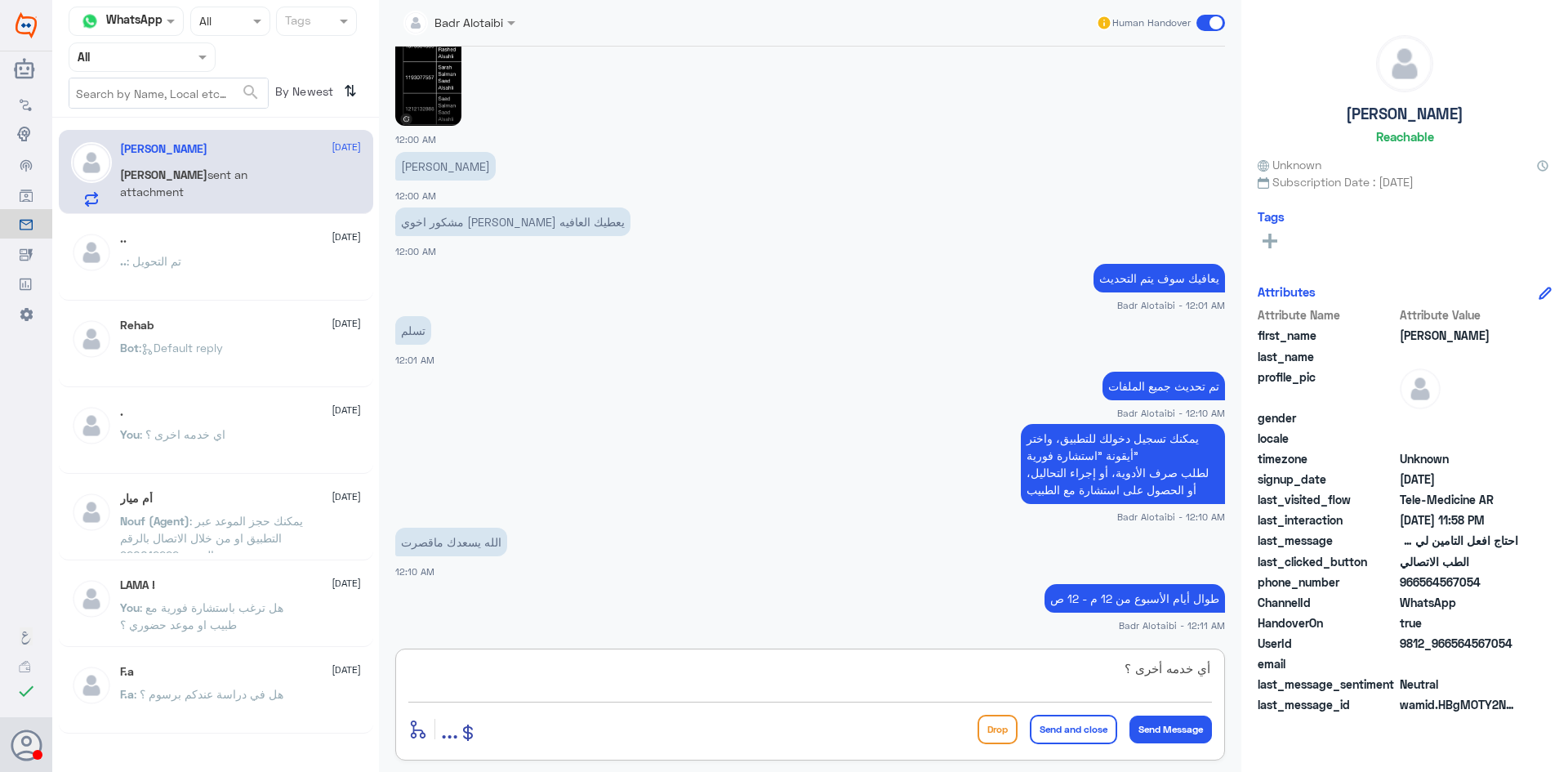
type textarea "أي خدمه أخرى ؟"
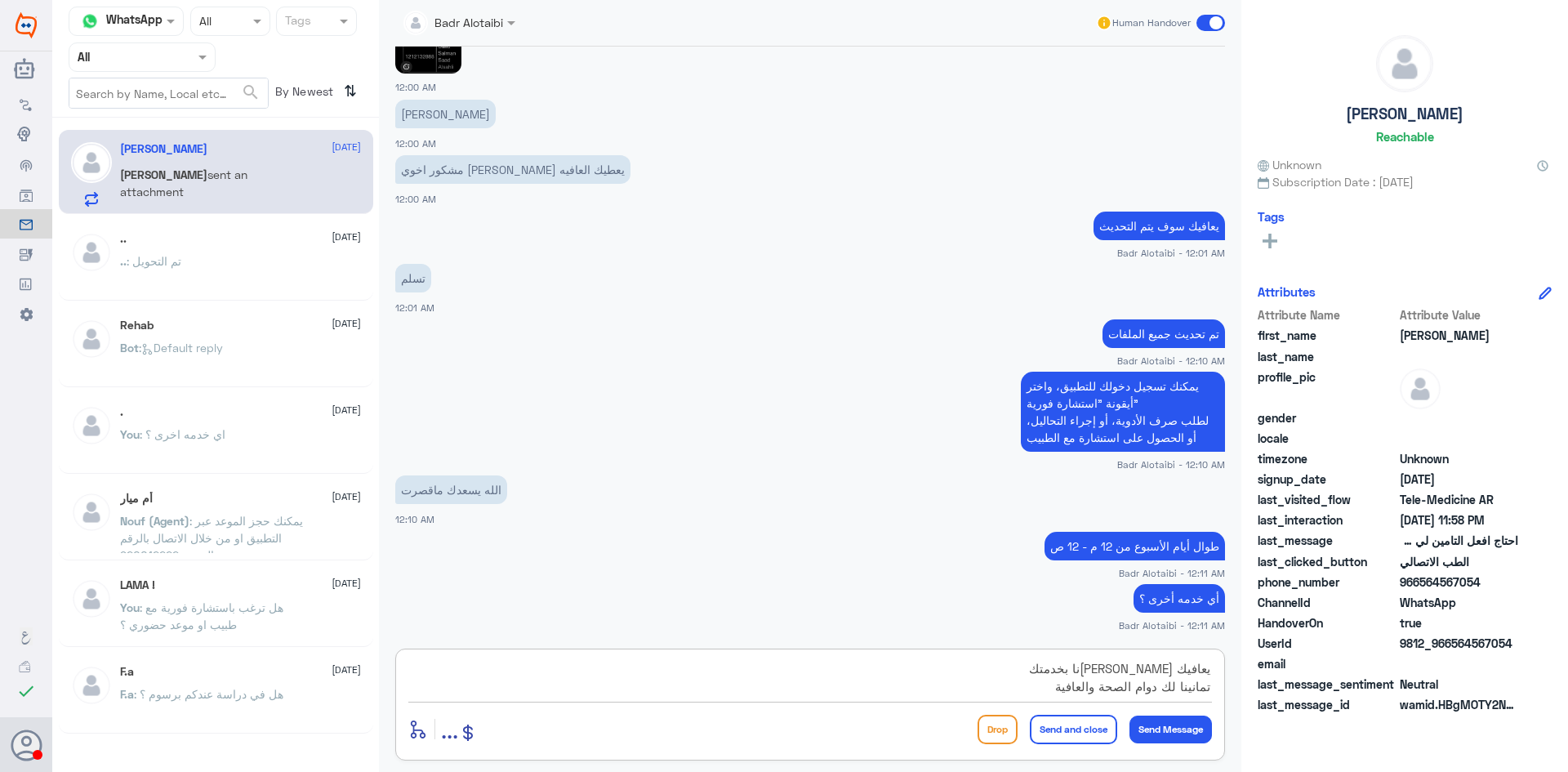
type textarea "يعافيك سعدنا بخدمتك تمانينا لك دوام الصحة والعافية"
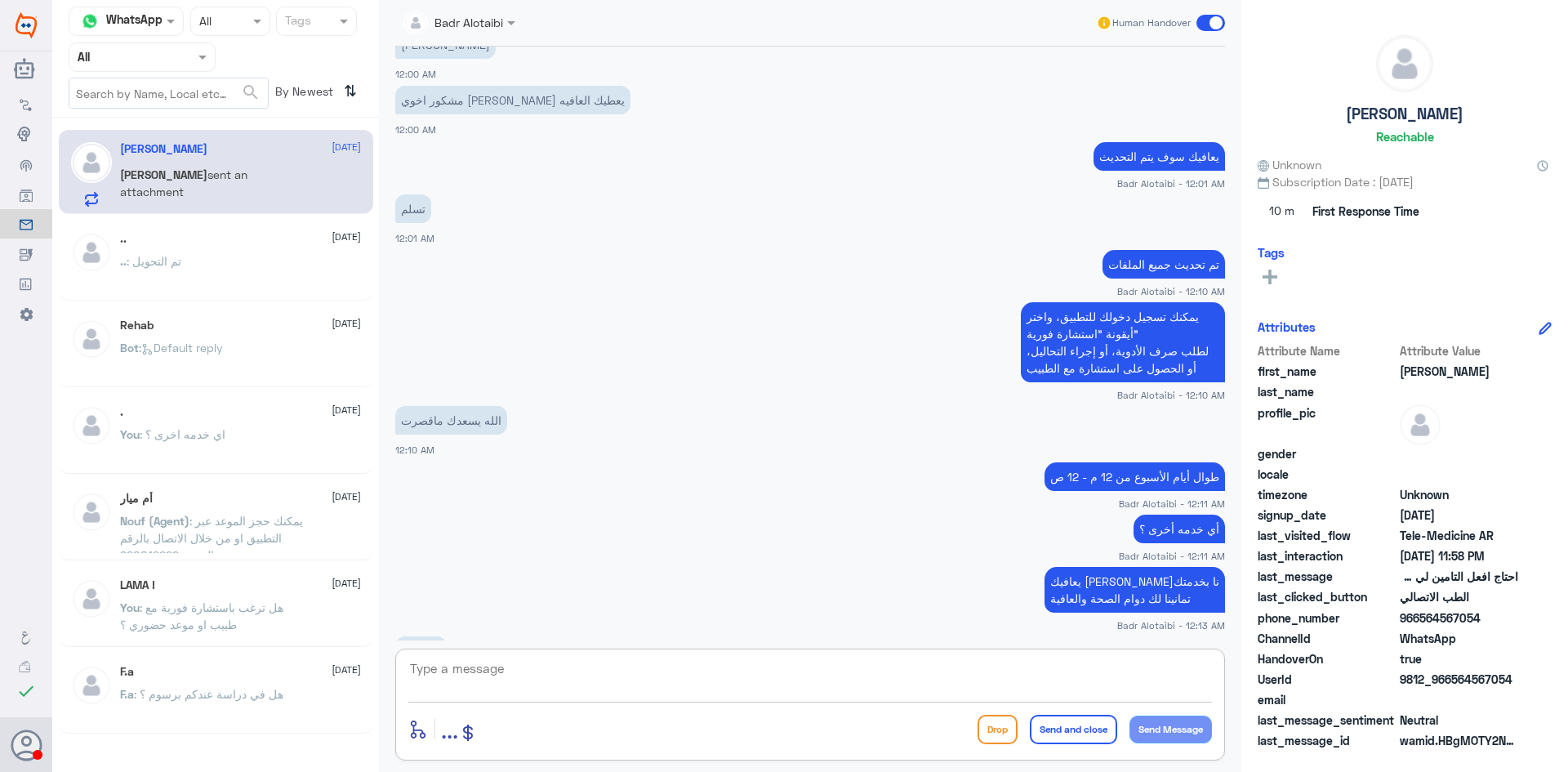
scroll to position [1317, 0]
